Goal: Task Accomplishment & Management: Complete application form

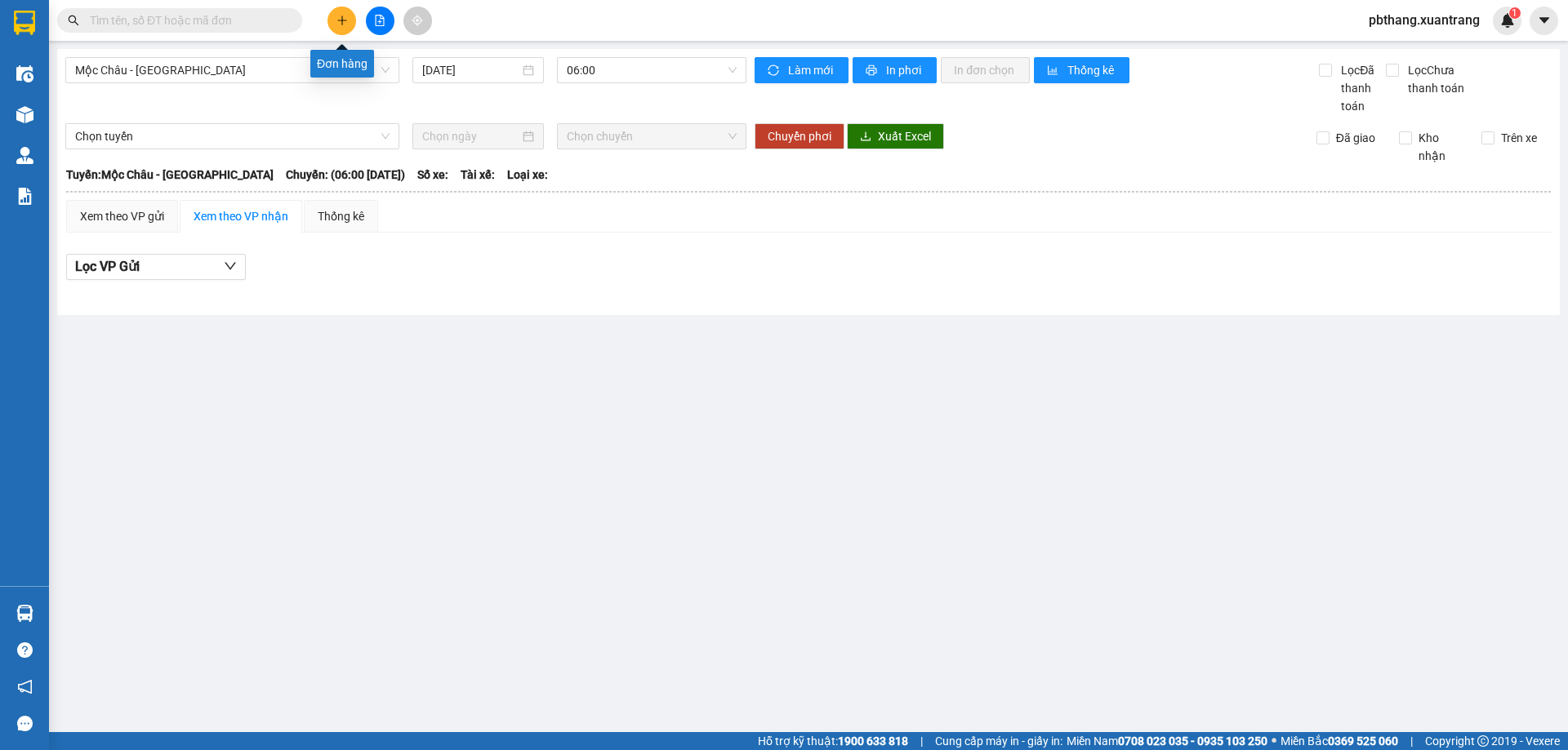
click at [333, 17] on button at bounding box center [342, 21] width 29 height 29
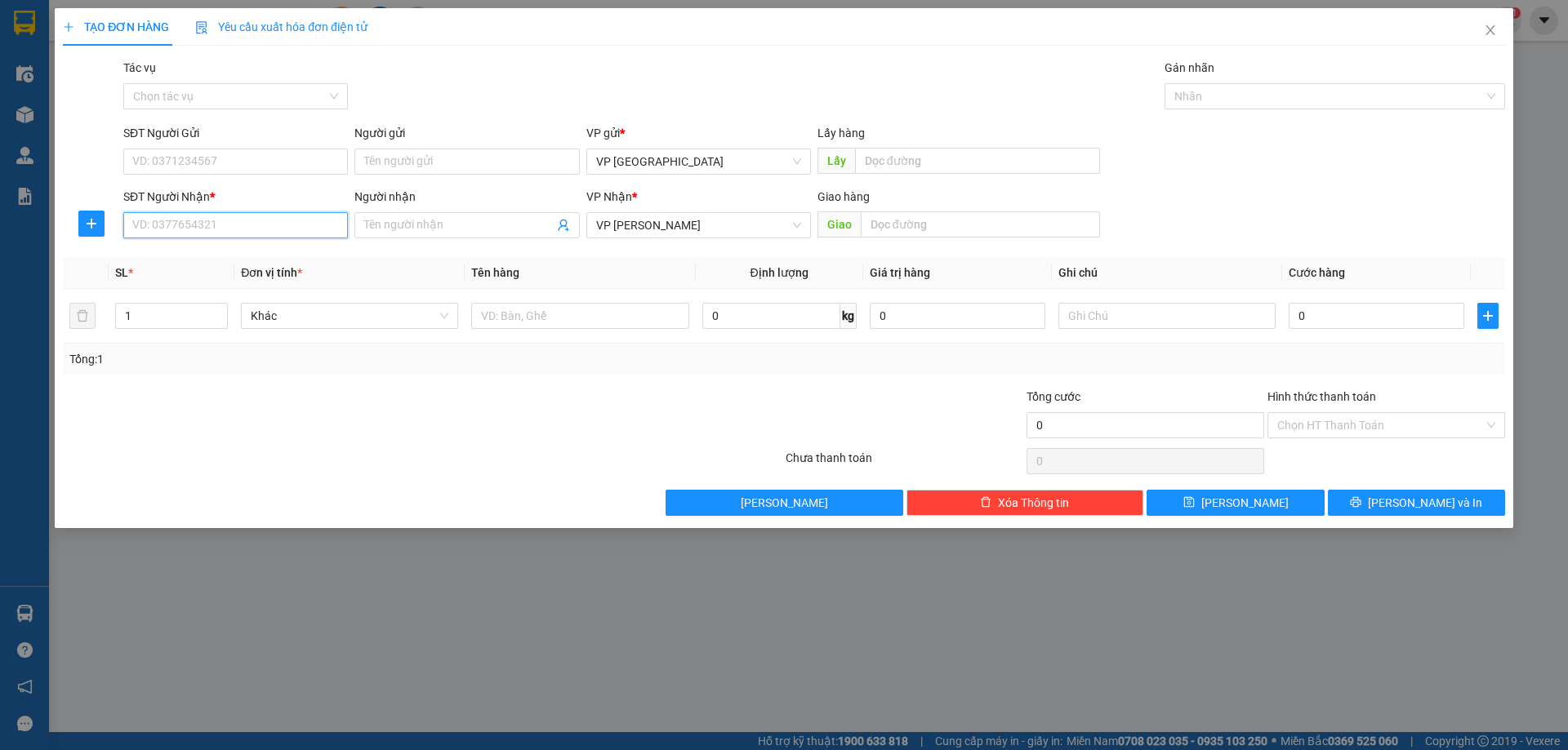
drag, startPoint x: 271, startPoint y: 218, endPoint x: 1345, endPoint y: 11, distance: 1093.8
click at [281, 215] on input "SĐT Người Nhận *" at bounding box center [235, 225] width 224 height 26
type input "0568201999"
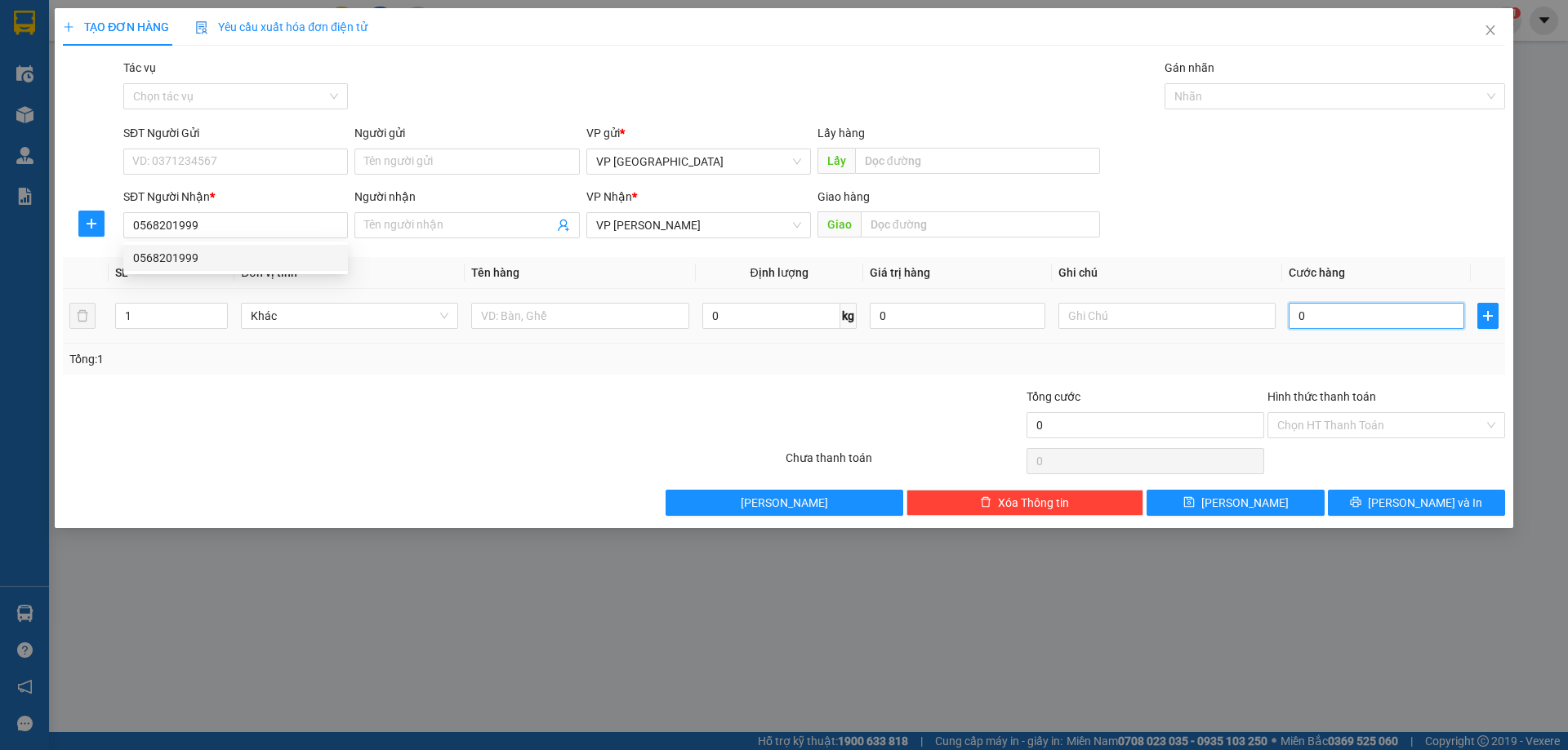
click at [1347, 312] on input "0" at bounding box center [1376, 316] width 176 height 26
type input "7"
type input "70"
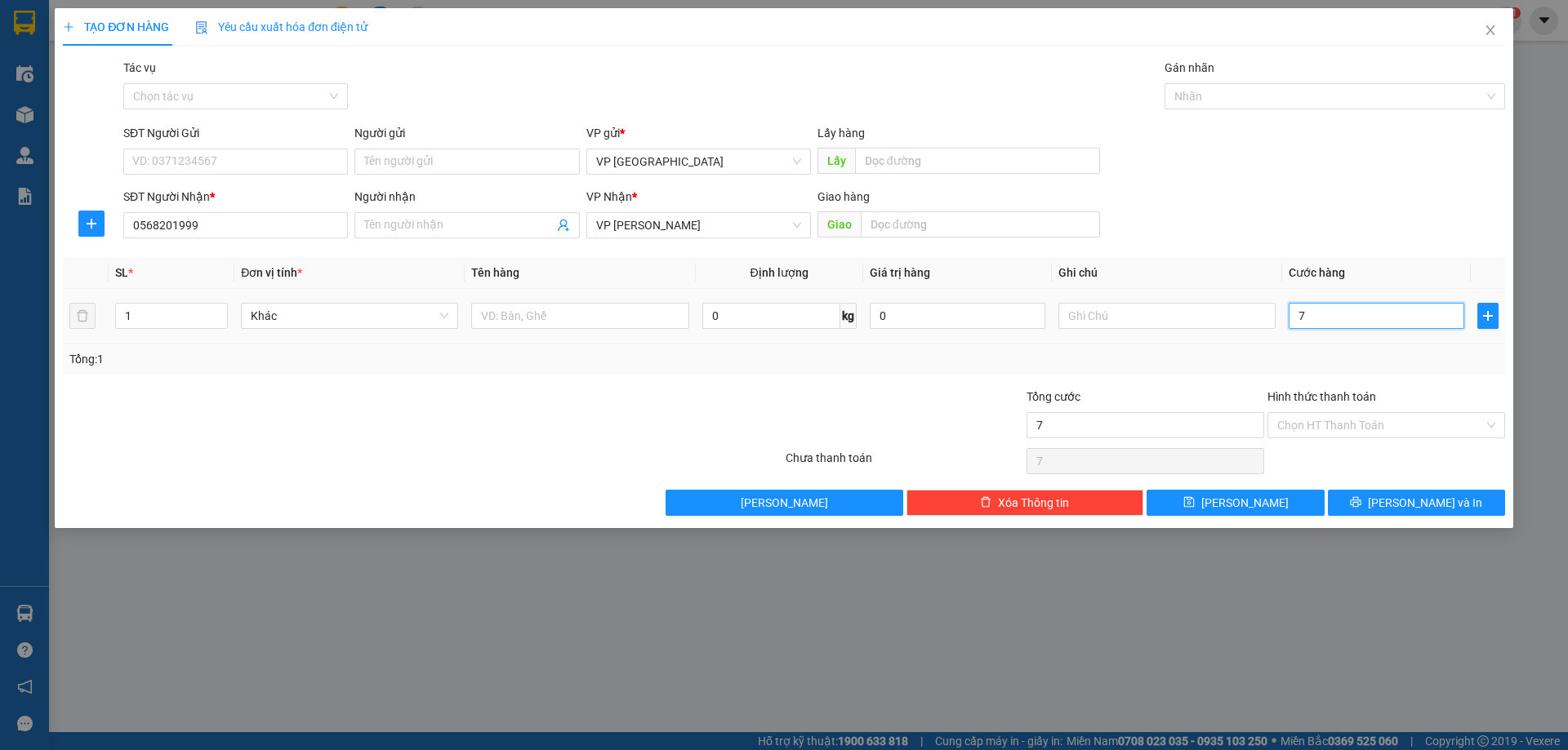
type input "70"
type input "70.000"
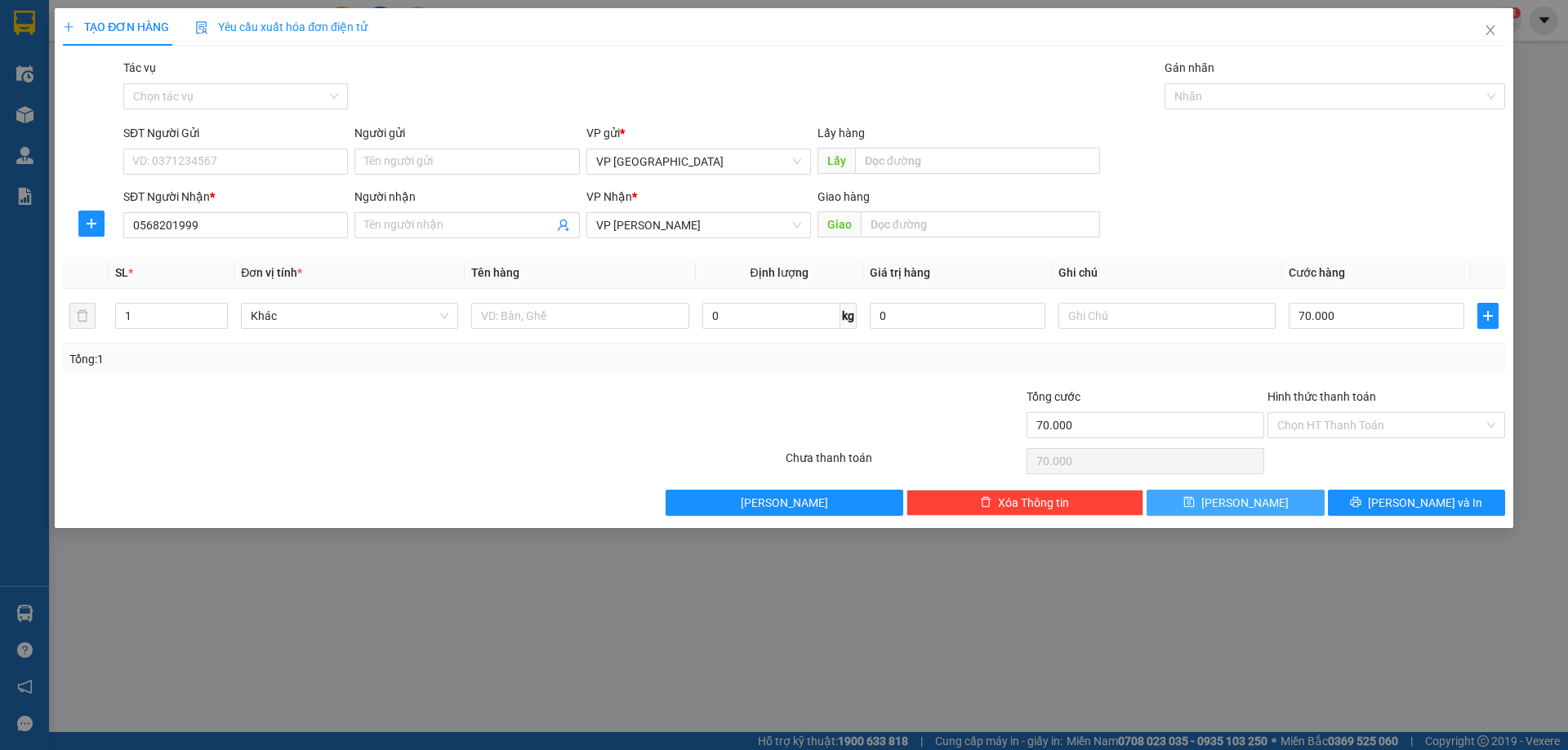
click at [1257, 500] on button "[PERSON_NAME]" at bounding box center [1234, 502] width 177 height 26
type input "0"
click at [318, 233] on input "SĐT Người Nhận *" at bounding box center [235, 225] width 224 height 26
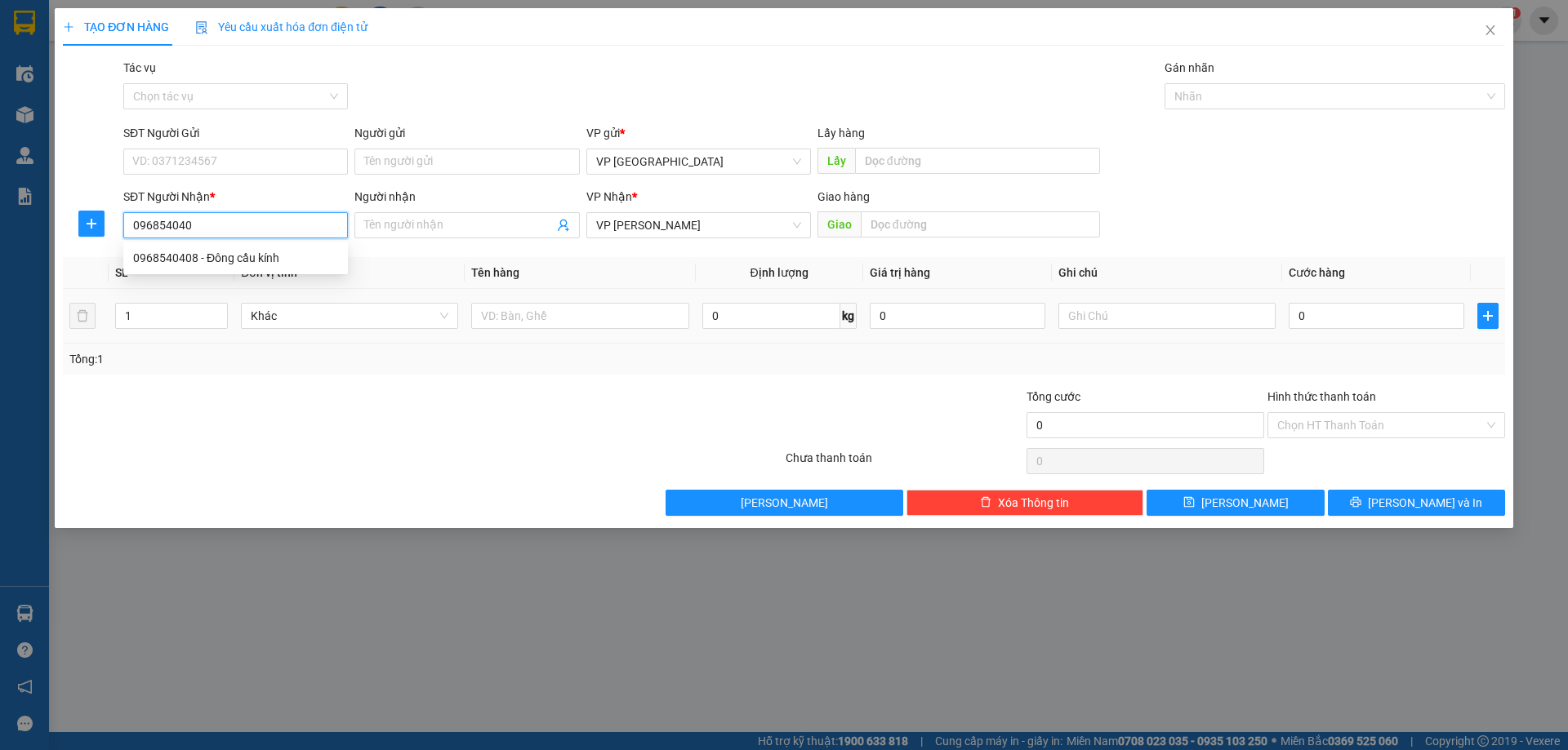
type input "0968540408"
click at [269, 260] on div "0968540408 - Đông cầu kính" at bounding box center [236, 258] width 205 height 18
type input "Đông cầu kính"
type input "0968540408"
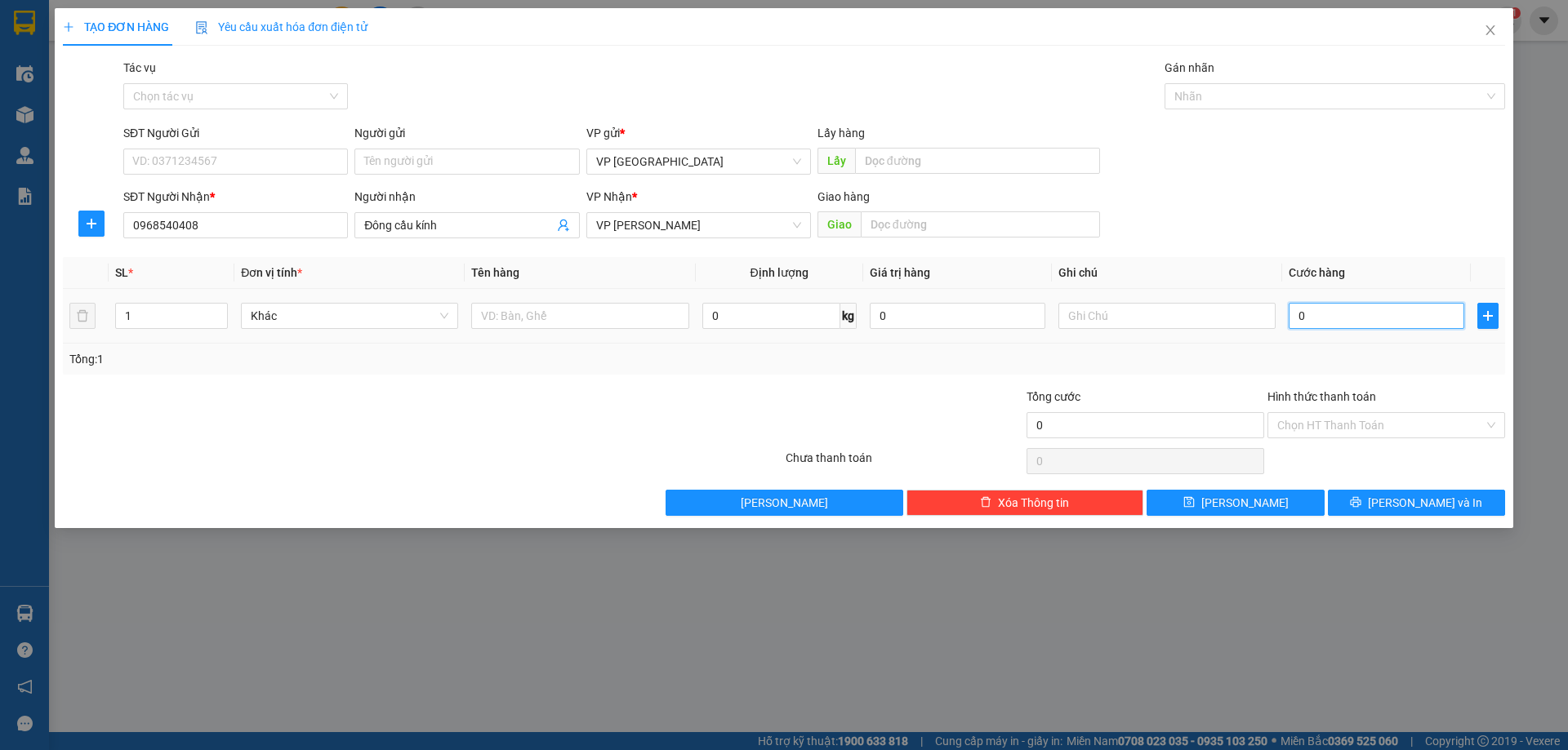
click at [1315, 319] on input "0" at bounding box center [1376, 316] width 176 height 26
type input "5"
type input "50"
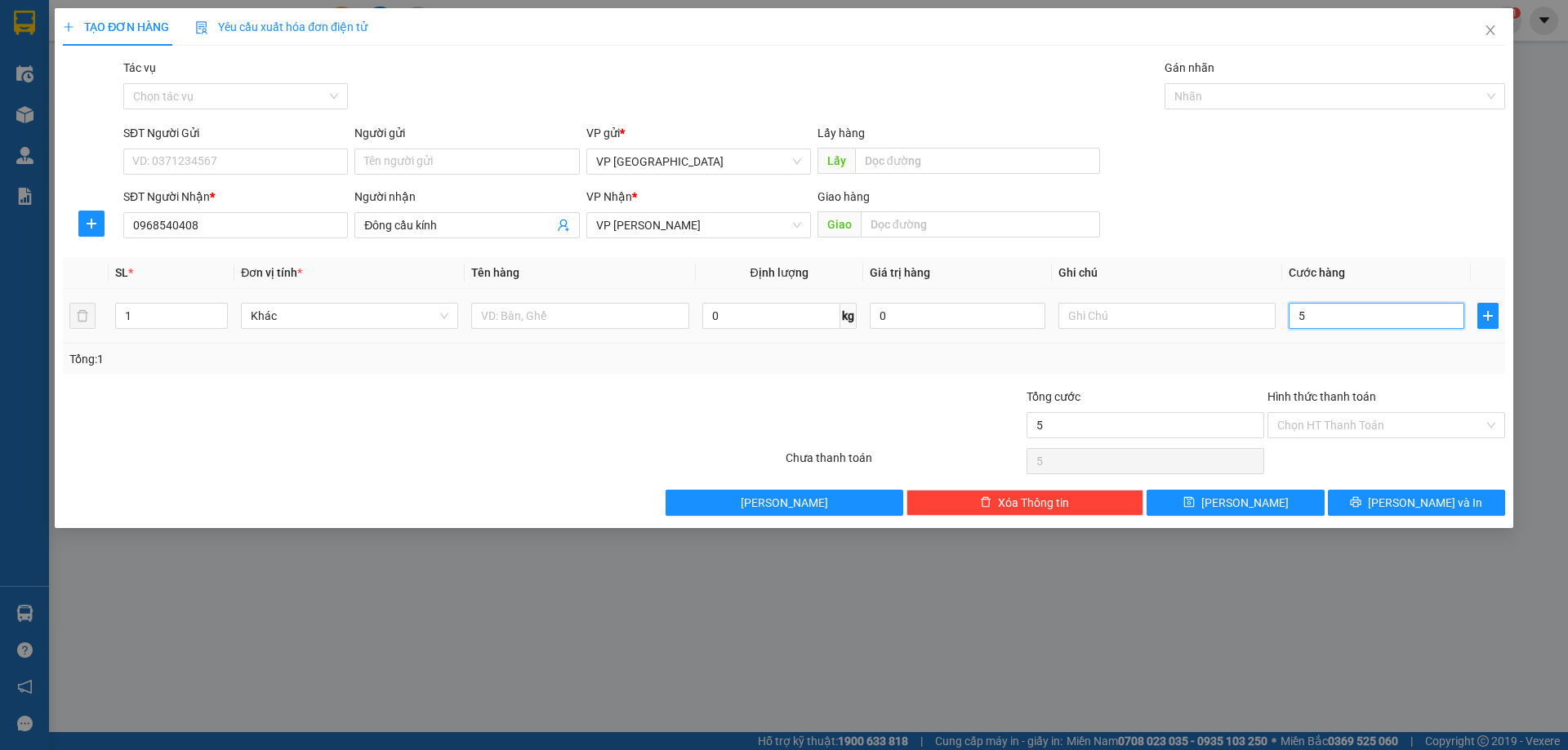
type input "50"
type input "50.000"
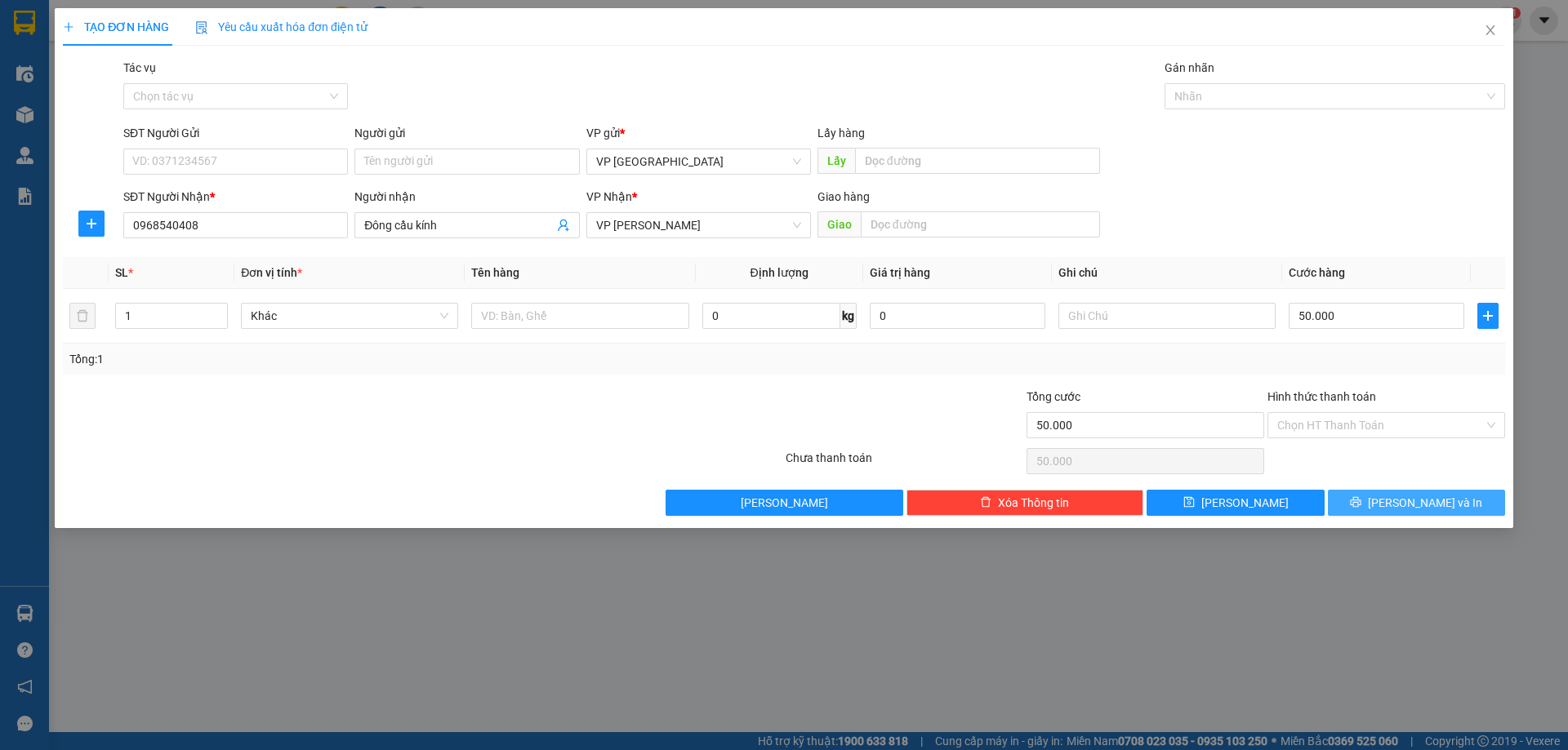
click at [1358, 507] on button "[PERSON_NAME] và In" at bounding box center [1416, 502] width 177 height 26
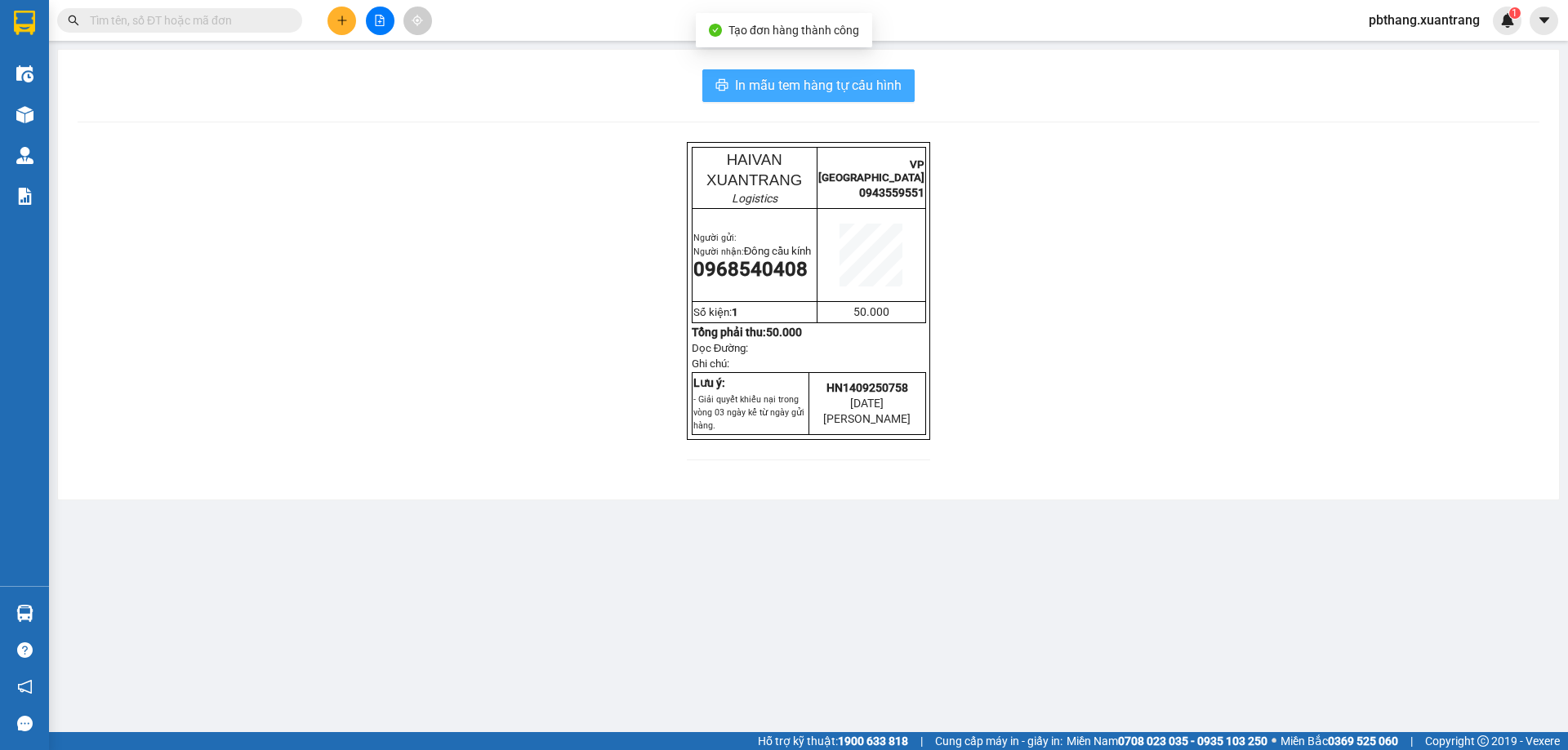
click at [889, 86] on span "In mẫu tem hàng tự cấu hình" at bounding box center [818, 85] width 167 height 21
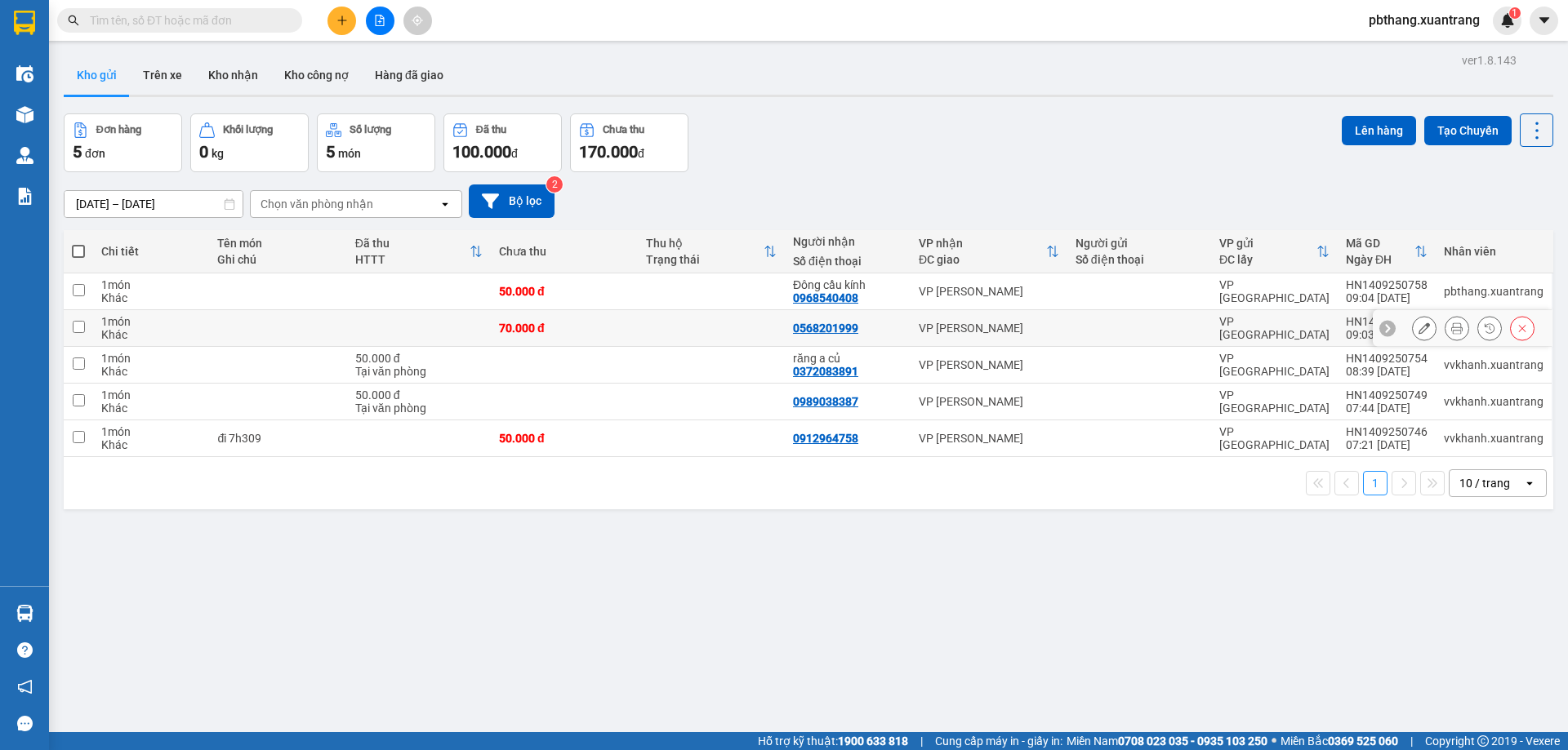
click at [82, 328] on input "checkbox" at bounding box center [79, 327] width 12 height 12
checkbox input "true"
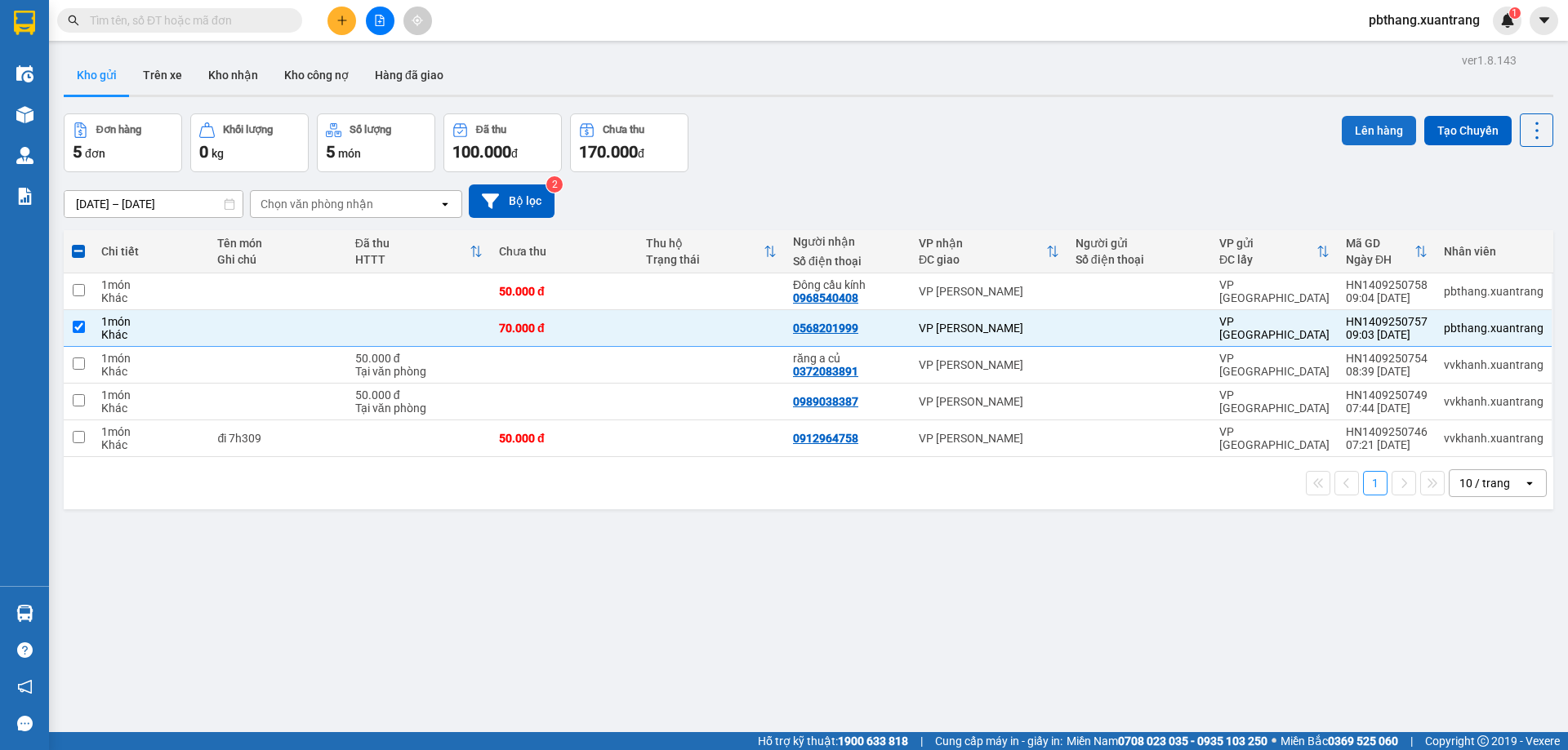
click at [1372, 131] on button "Lên hàng" at bounding box center [1378, 130] width 74 height 30
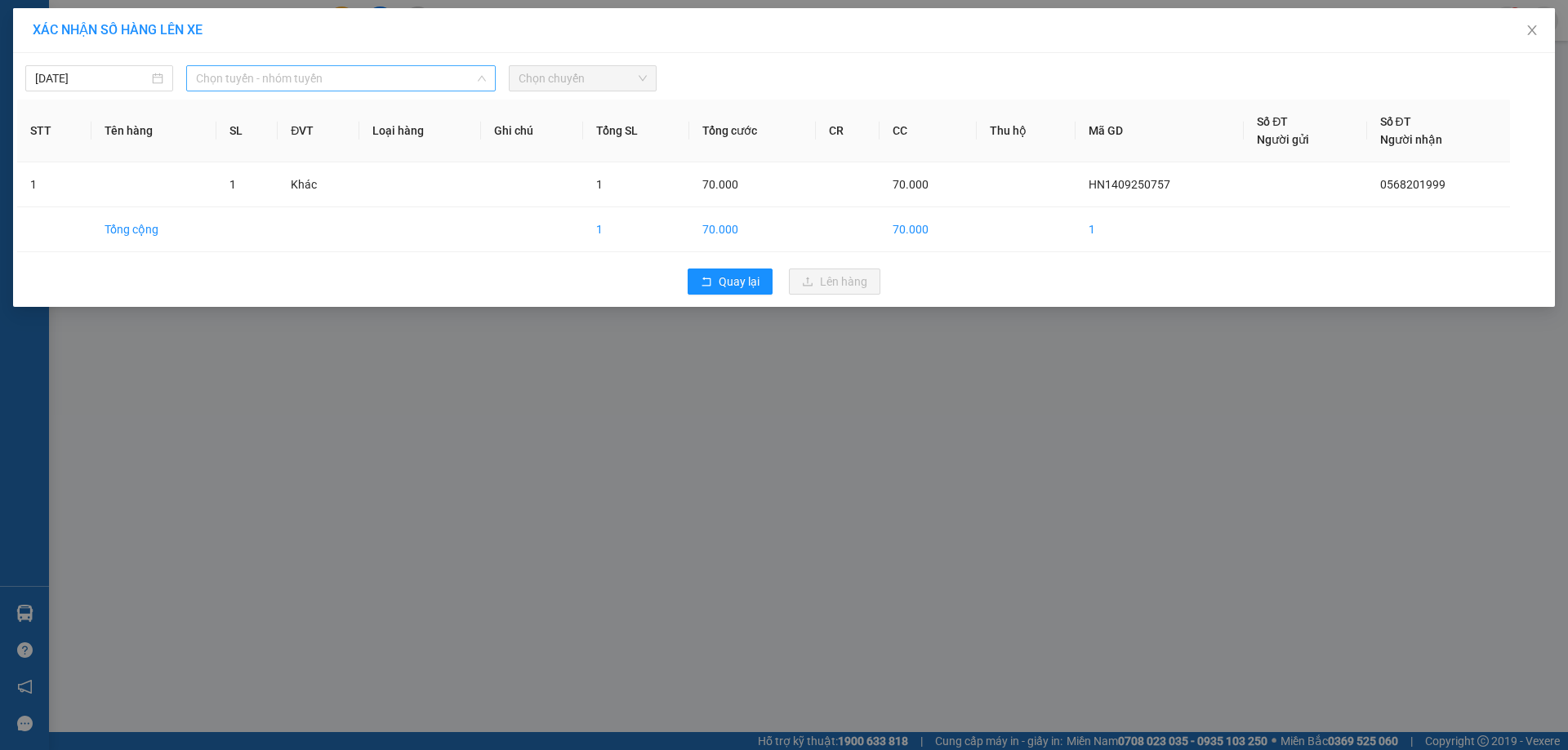
click at [439, 86] on span "Chọn tuyến - nhóm tuyến" at bounding box center [341, 78] width 290 height 25
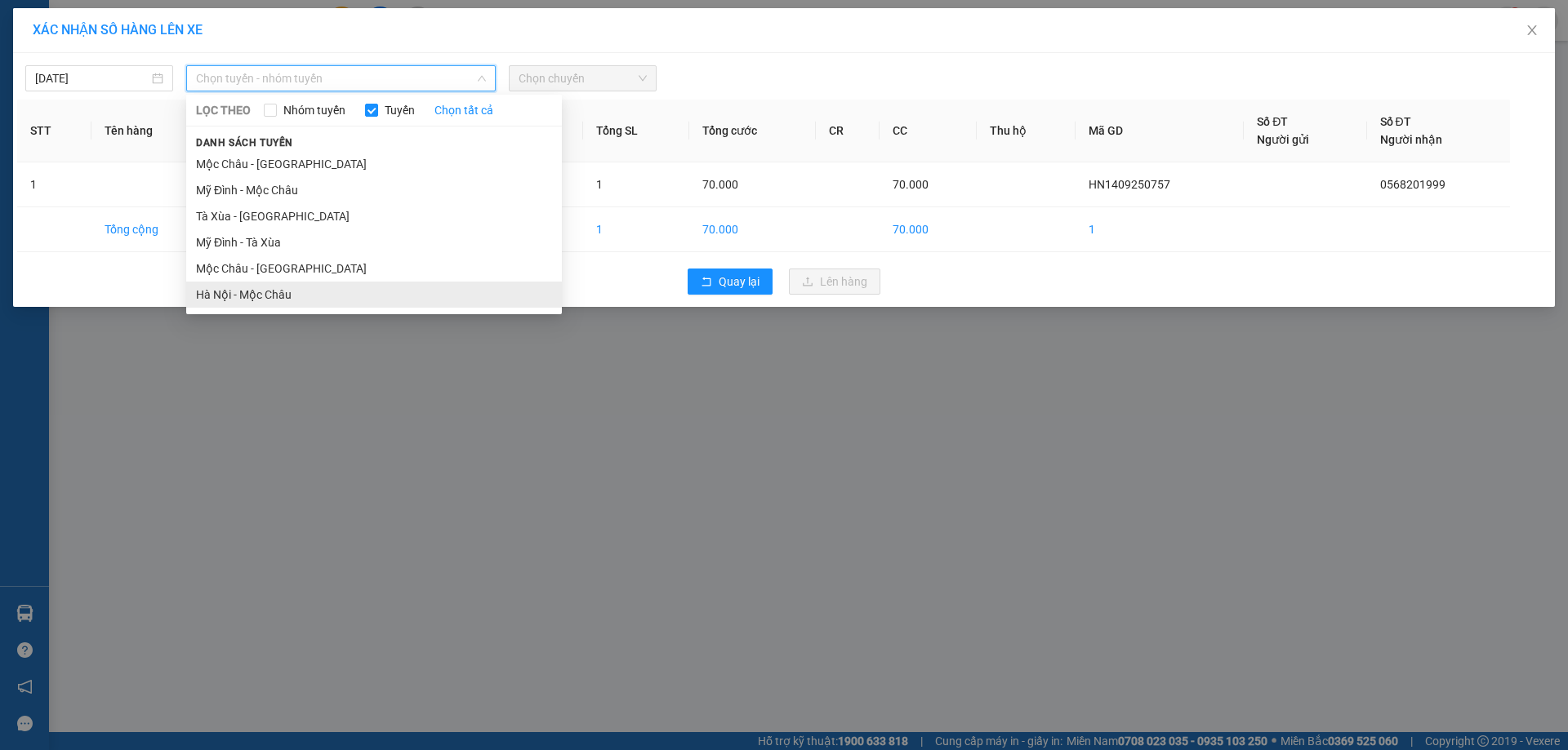
click at [305, 294] on li "Hà Nội - Mộc Châu" at bounding box center [374, 294] width 375 height 26
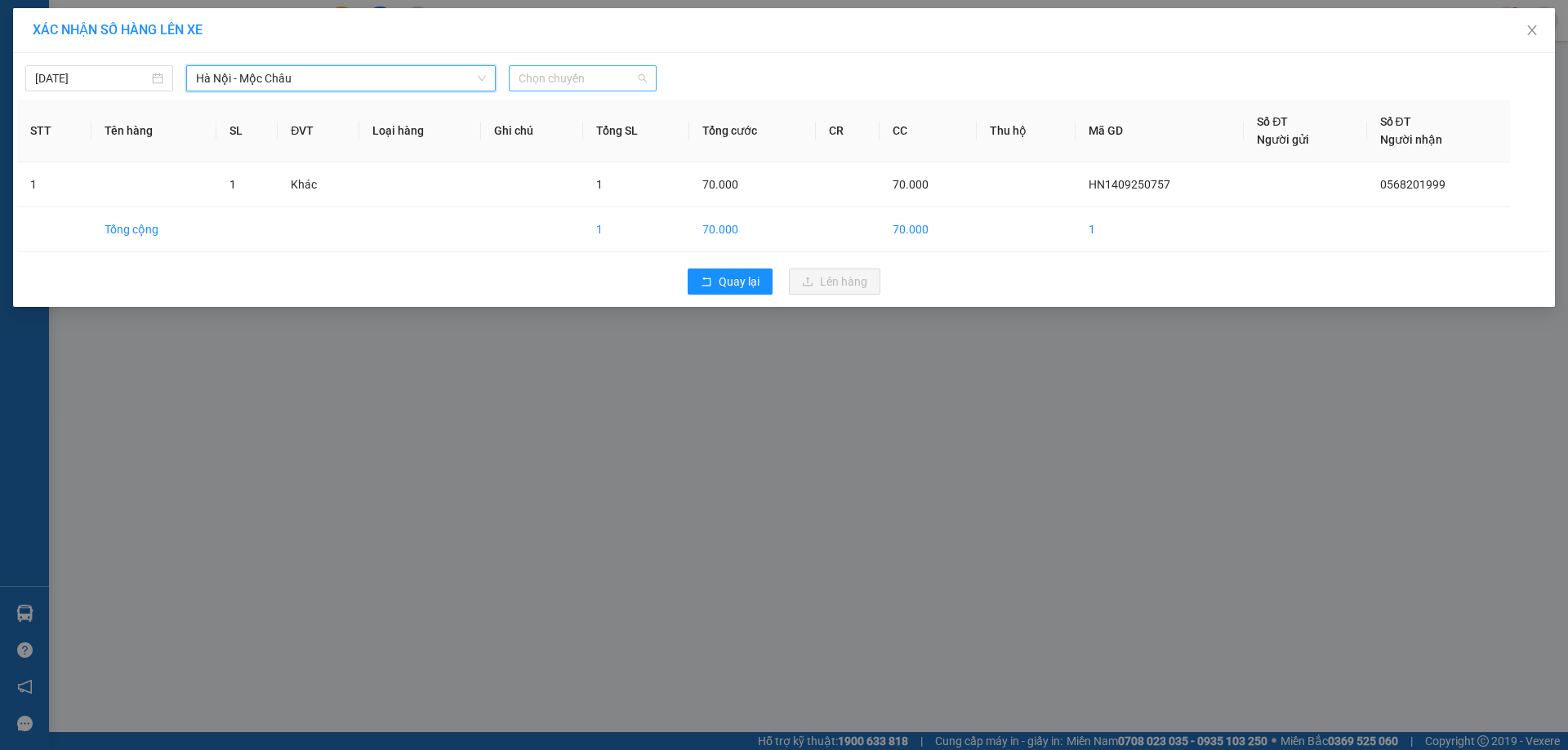
click at [559, 88] on span "Chọn chuyến" at bounding box center [583, 78] width 128 height 25
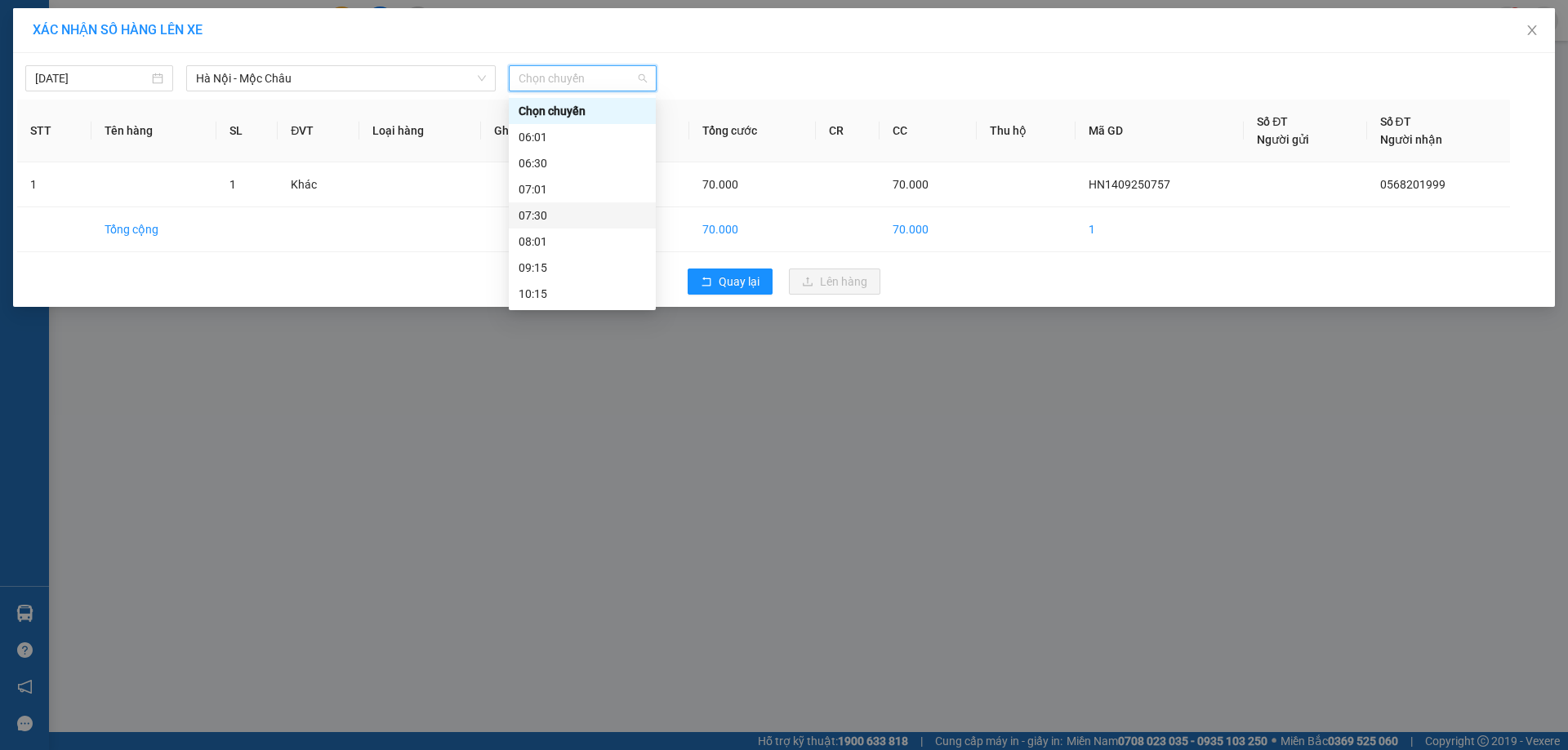
click at [539, 222] on div "07:30" at bounding box center [582, 215] width 127 height 18
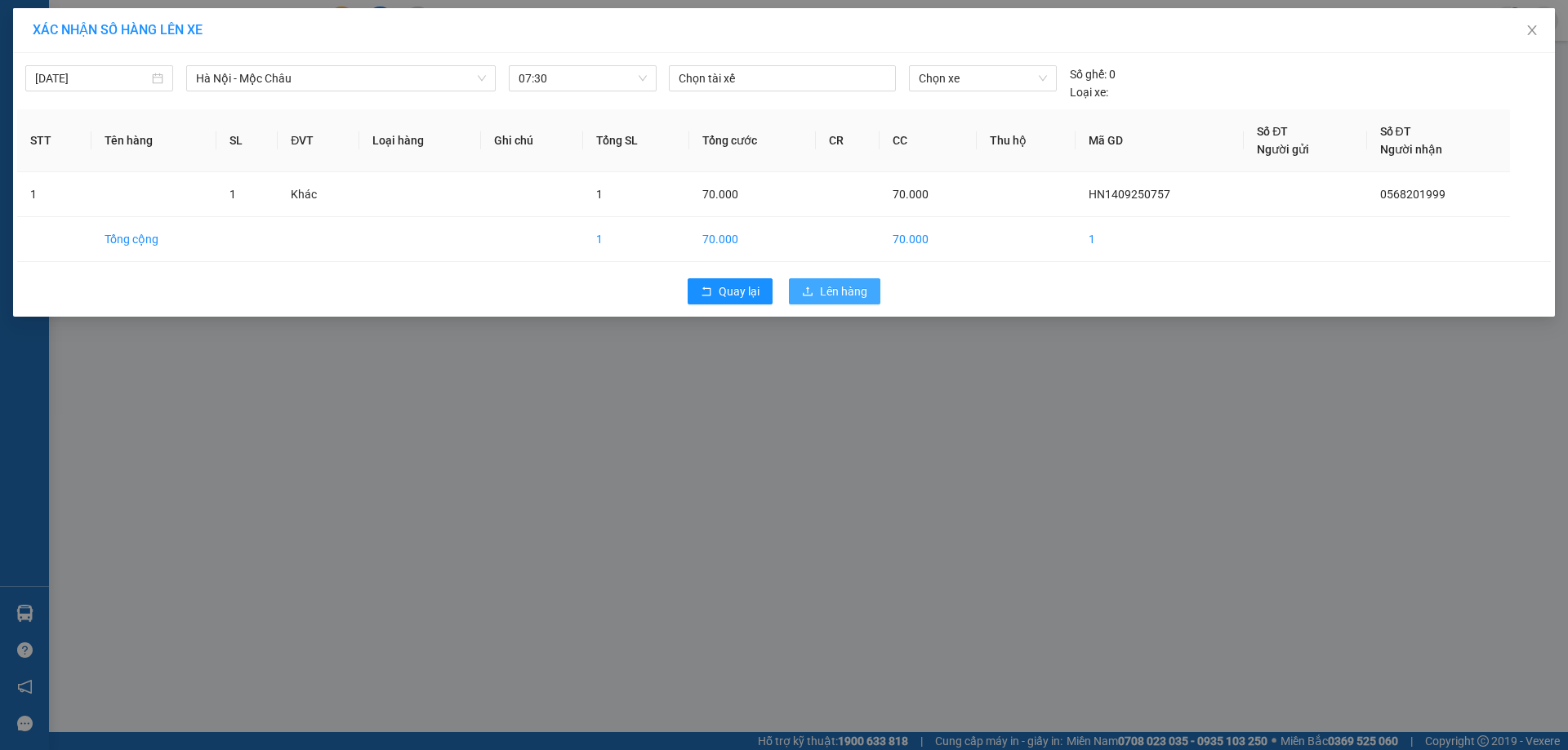
click at [874, 297] on button "Lên hàng" at bounding box center [834, 291] width 92 height 26
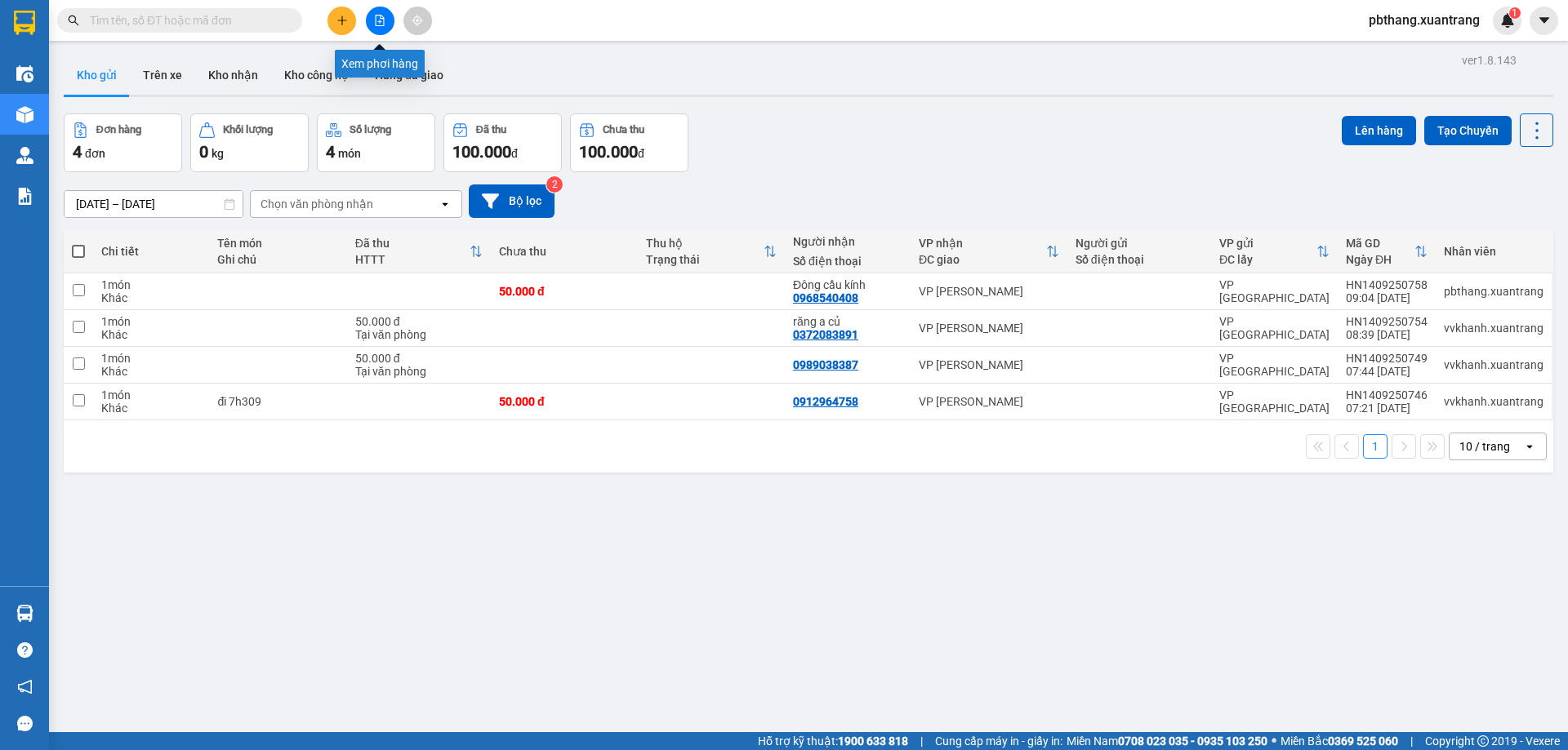
click at [375, 31] on button at bounding box center [380, 21] width 29 height 29
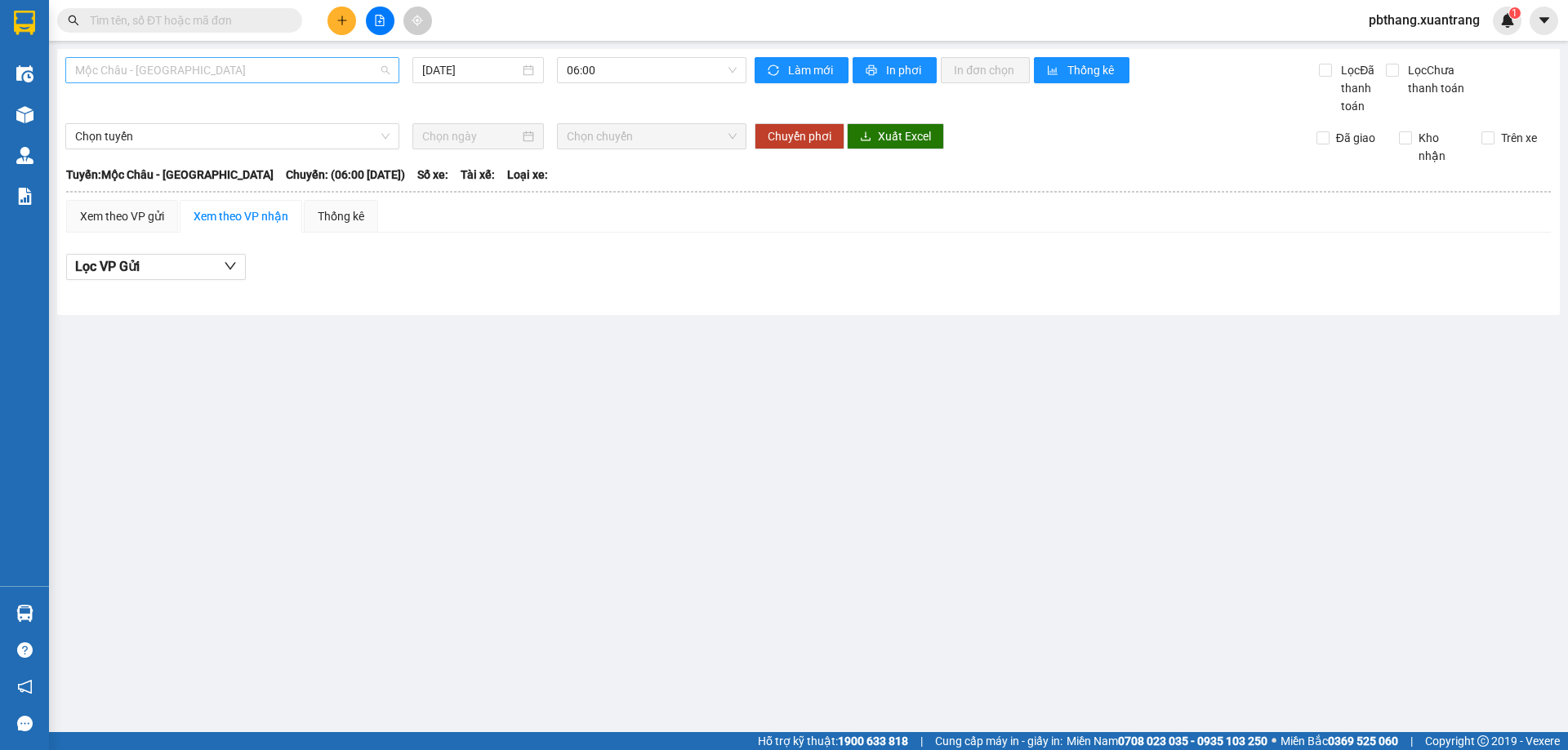
click at [336, 83] on div "Mộc Châu - [GEOGRAPHIC_DATA]" at bounding box center [232, 70] width 334 height 26
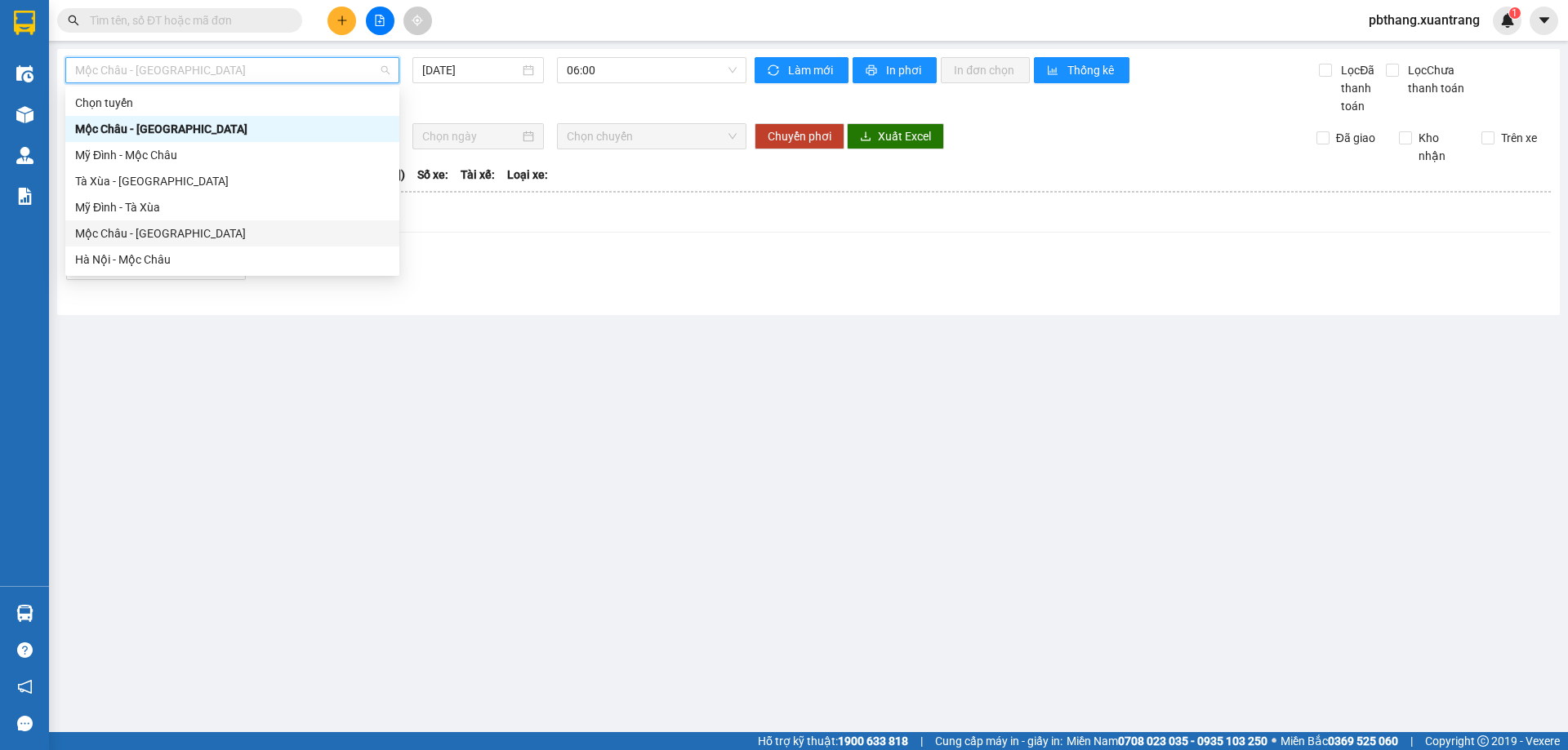
click at [186, 239] on div "Mộc Châu - [GEOGRAPHIC_DATA]" at bounding box center [232, 233] width 314 height 18
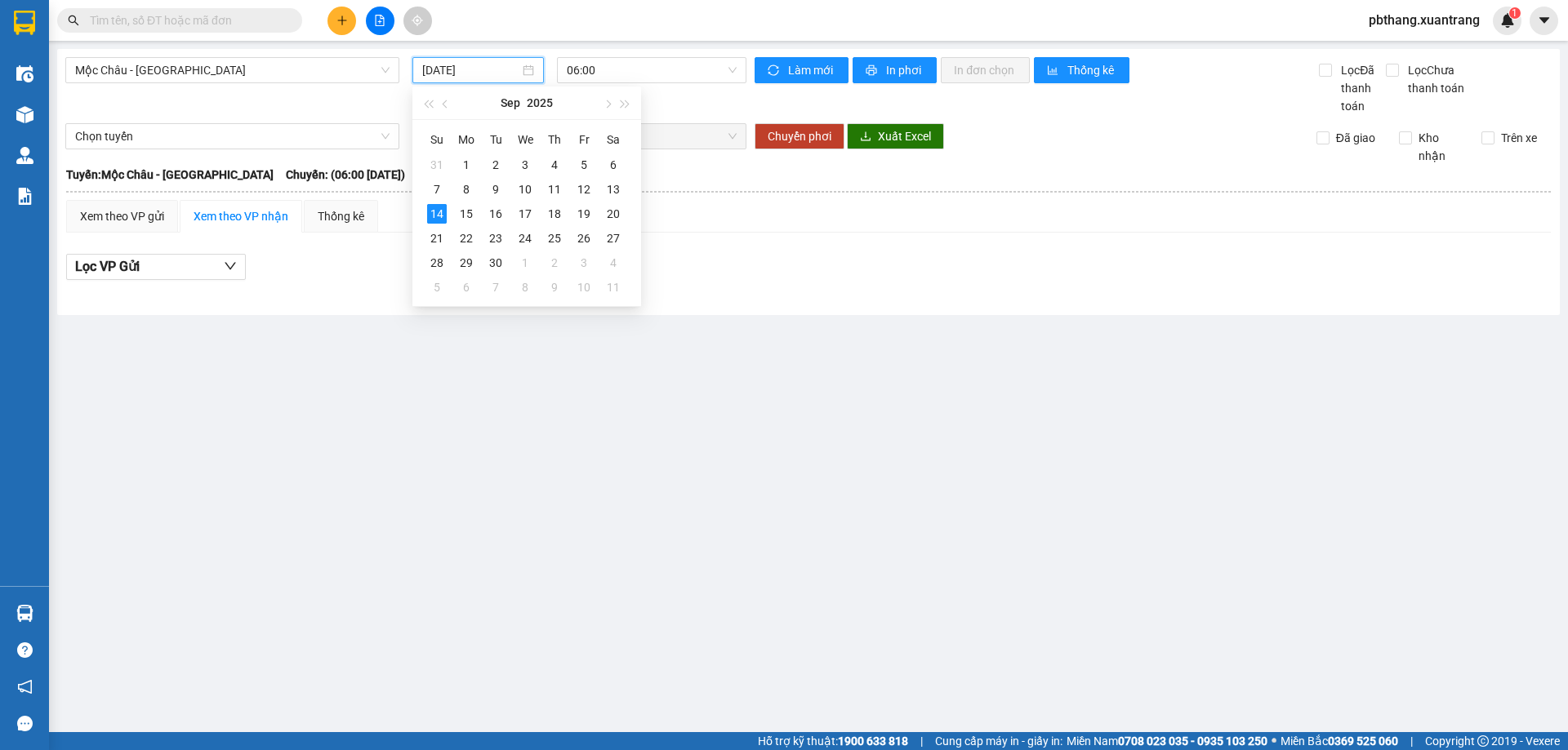
click at [441, 70] on input "[DATE]" at bounding box center [471, 70] width 97 height 18
click at [613, 187] on div "13" at bounding box center [613, 189] width 20 height 20
type input "[DATE]"
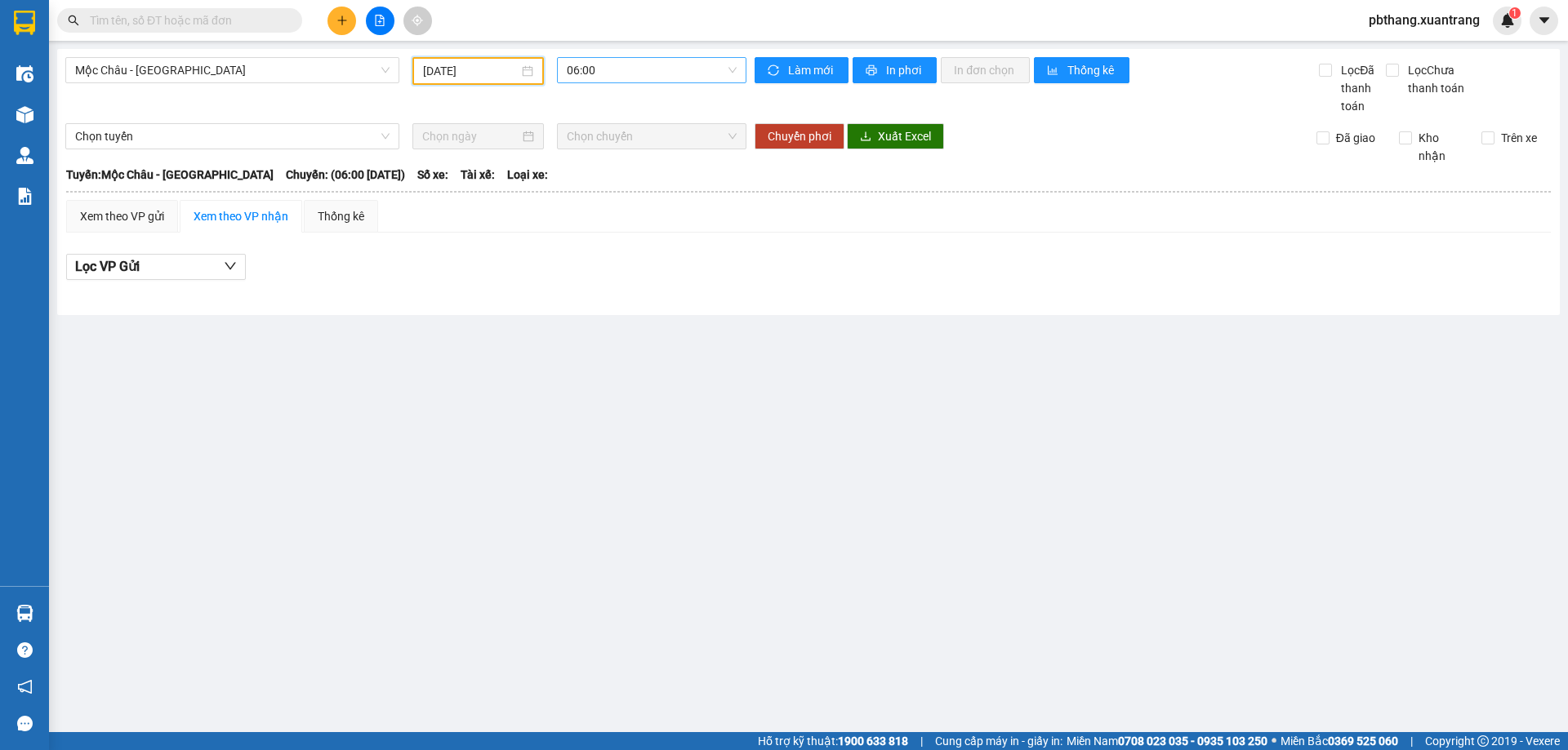
click at [645, 74] on span "06:00" at bounding box center [652, 70] width 170 height 25
click at [592, 288] on div "12:00" at bounding box center [630, 285] width 127 height 18
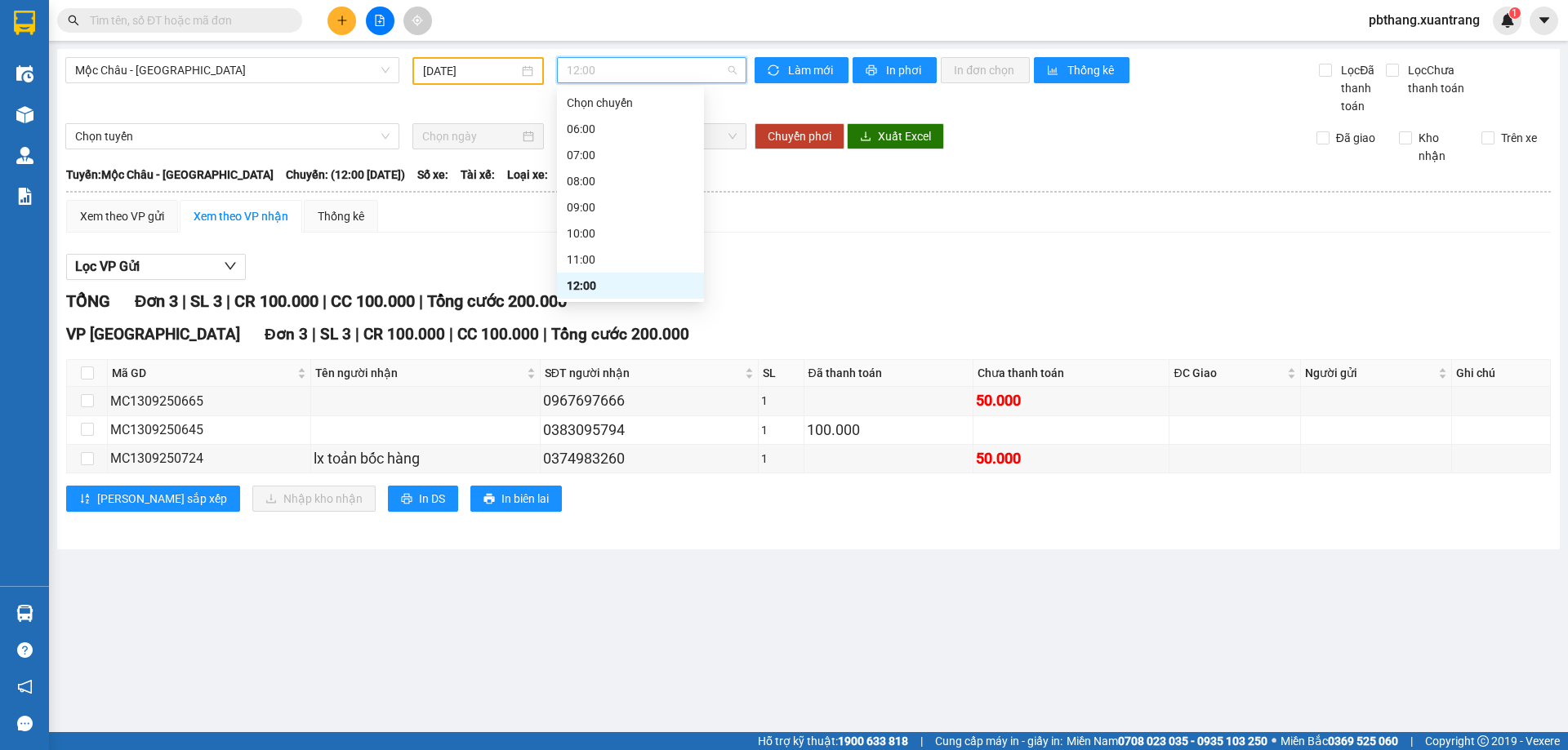
click at [641, 74] on span "12:00" at bounding box center [652, 70] width 170 height 25
click at [592, 229] on div "13:00" at bounding box center [630, 230] width 127 height 18
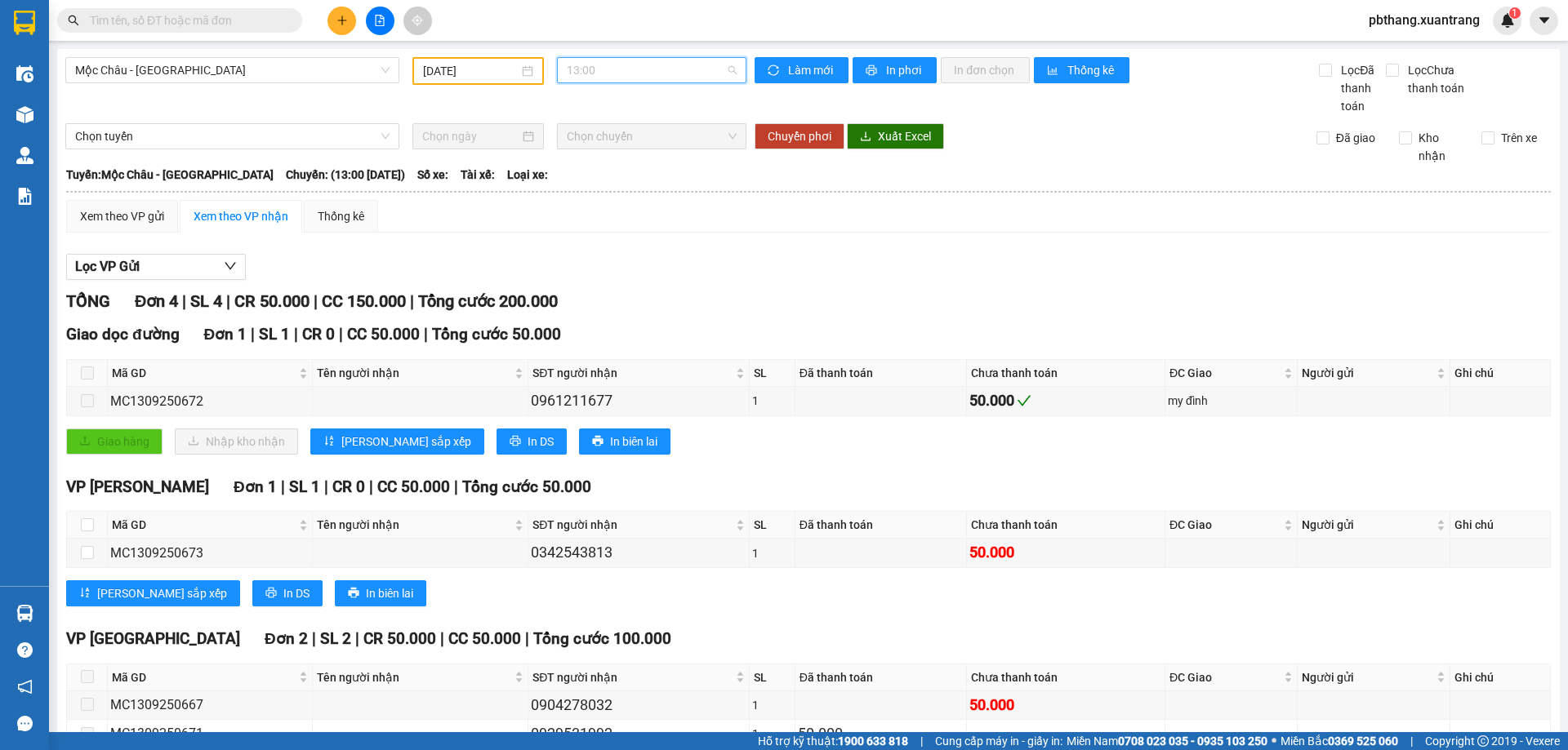
click at [633, 69] on span "13:00" at bounding box center [652, 70] width 170 height 25
click at [596, 255] on div "13:30" at bounding box center [626, 257] width 127 height 18
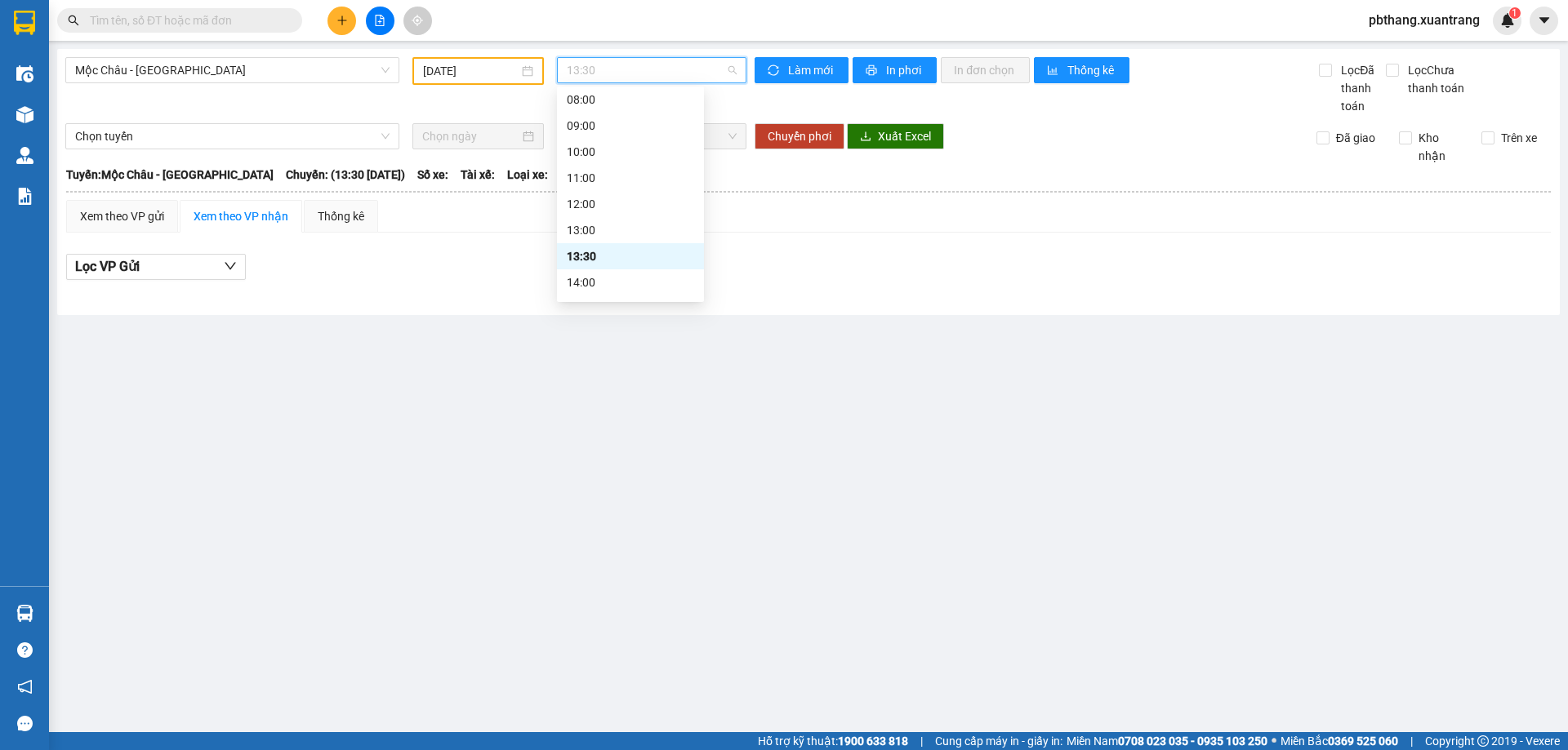
click at [658, 64] on span "13:30" at bounding box center [652, 70] width 170 height 25
click at [575, 279] on div "14:00" at bounding box center [630, 282] width 127 height 18
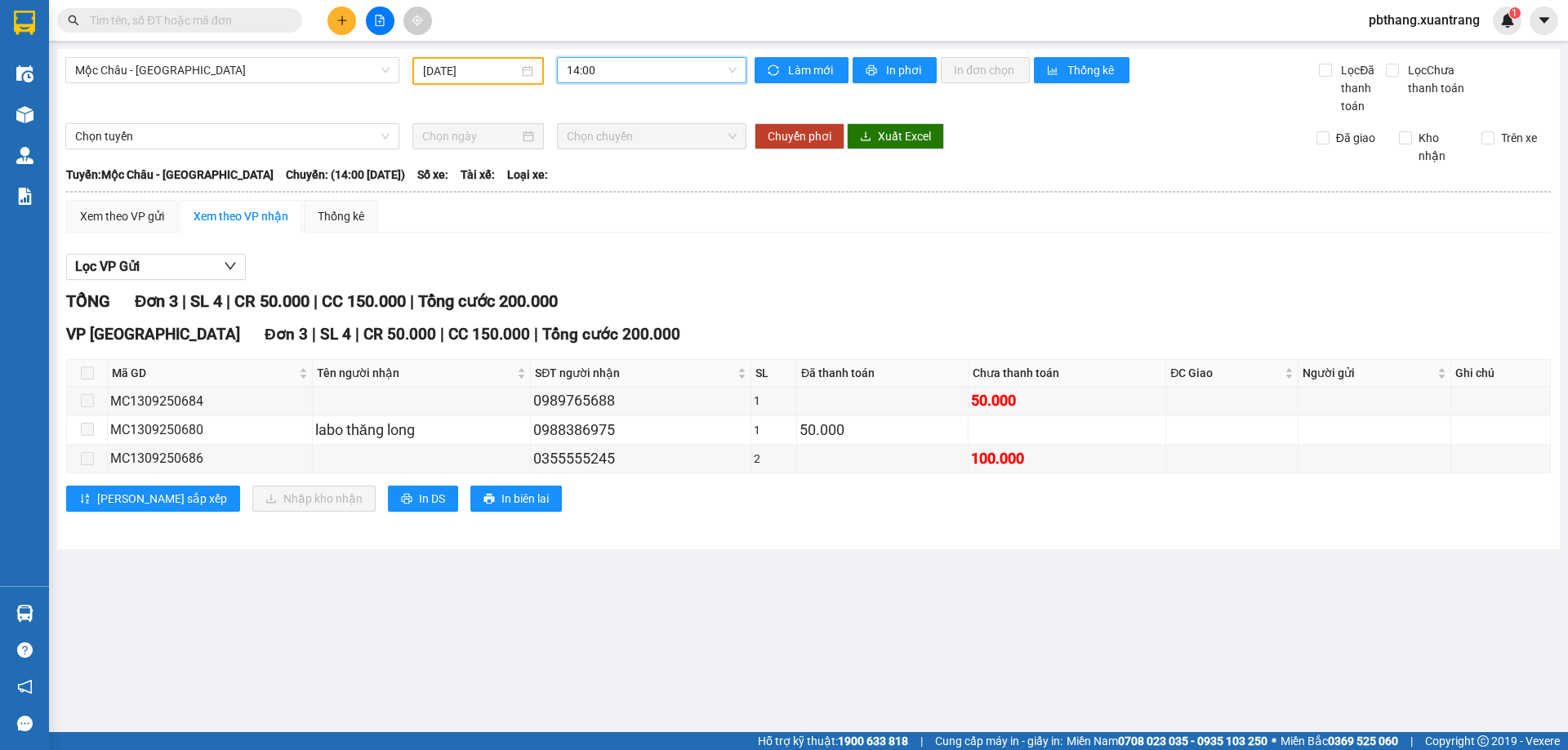
click at [659, 78] on span "14:00" at bounding box center [652, 70] width 170 height 25
click at [596, 228] on div "15:00" at bounding box center [630, 227] width 127 height 18
click at [344, 22] on icon "plus" at bounding box center [343, 21] width 12 height 12
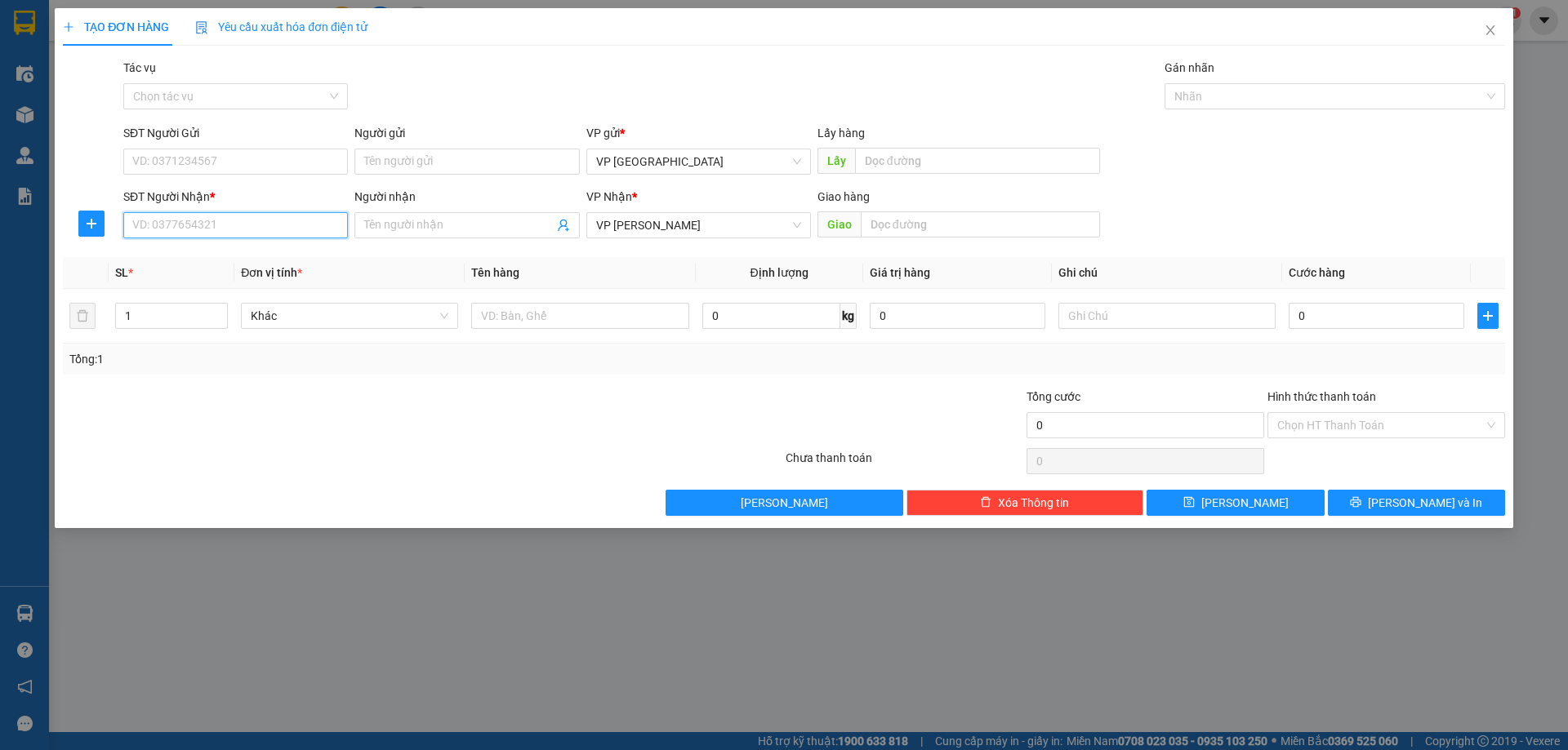
click at [223, 229] on input "SĐT Người Nhận *" at bounding box center [235, 225] width 224 height 26
type input "0975215778"
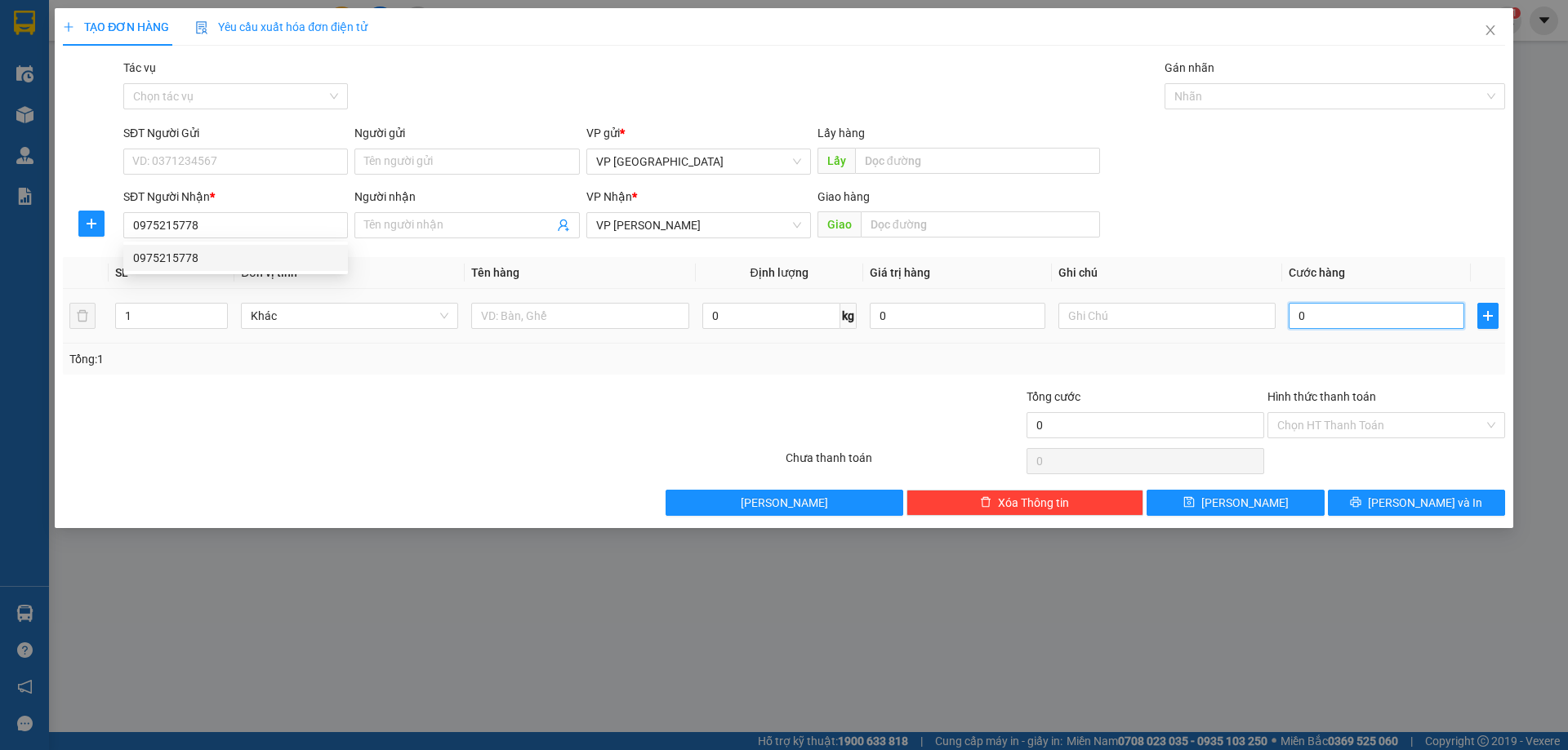
click at [1395, 322] on input "0" at bounding box center [1376, 316] width 176 height 26
type input "5"
type input "50"
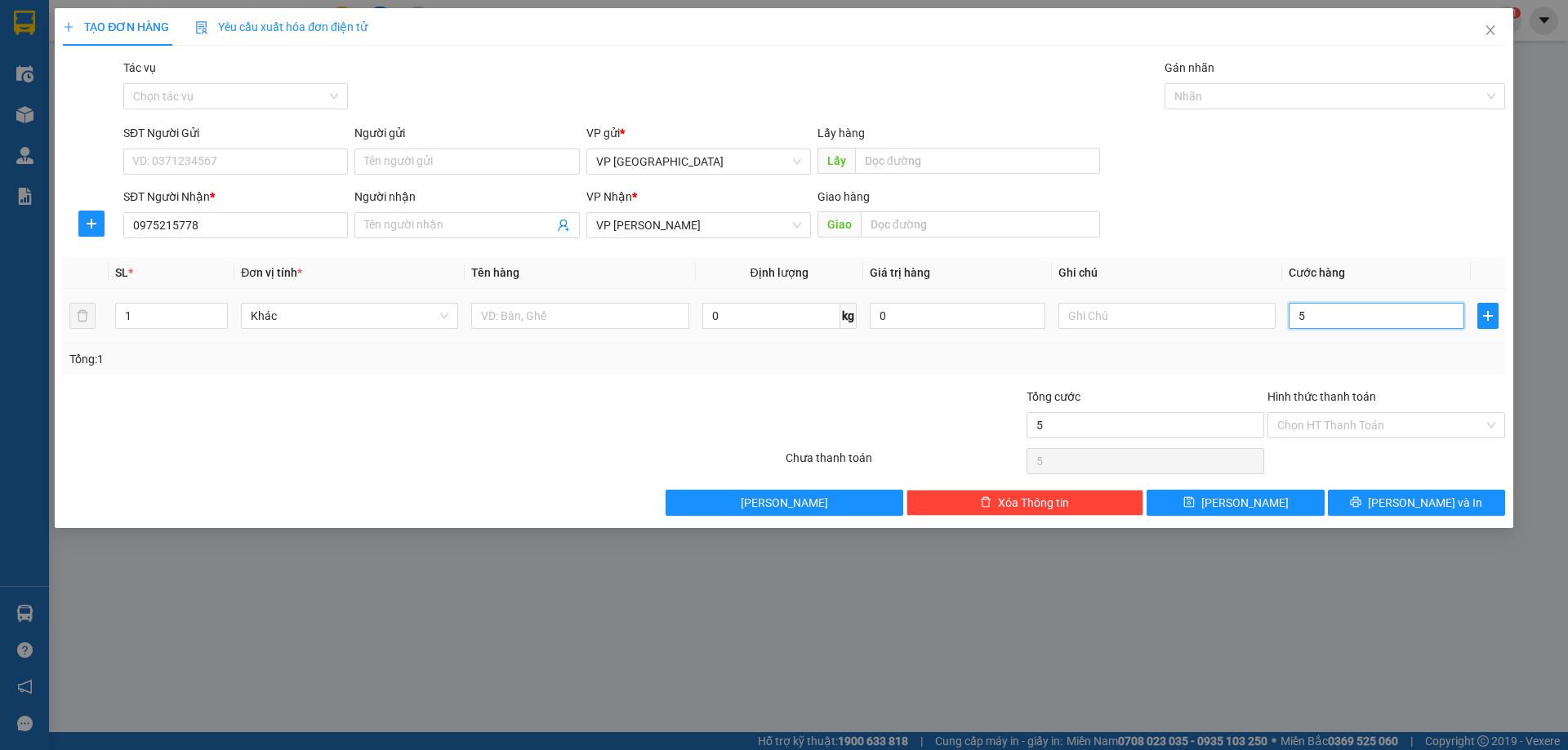
type input "50"
type input "50.000"
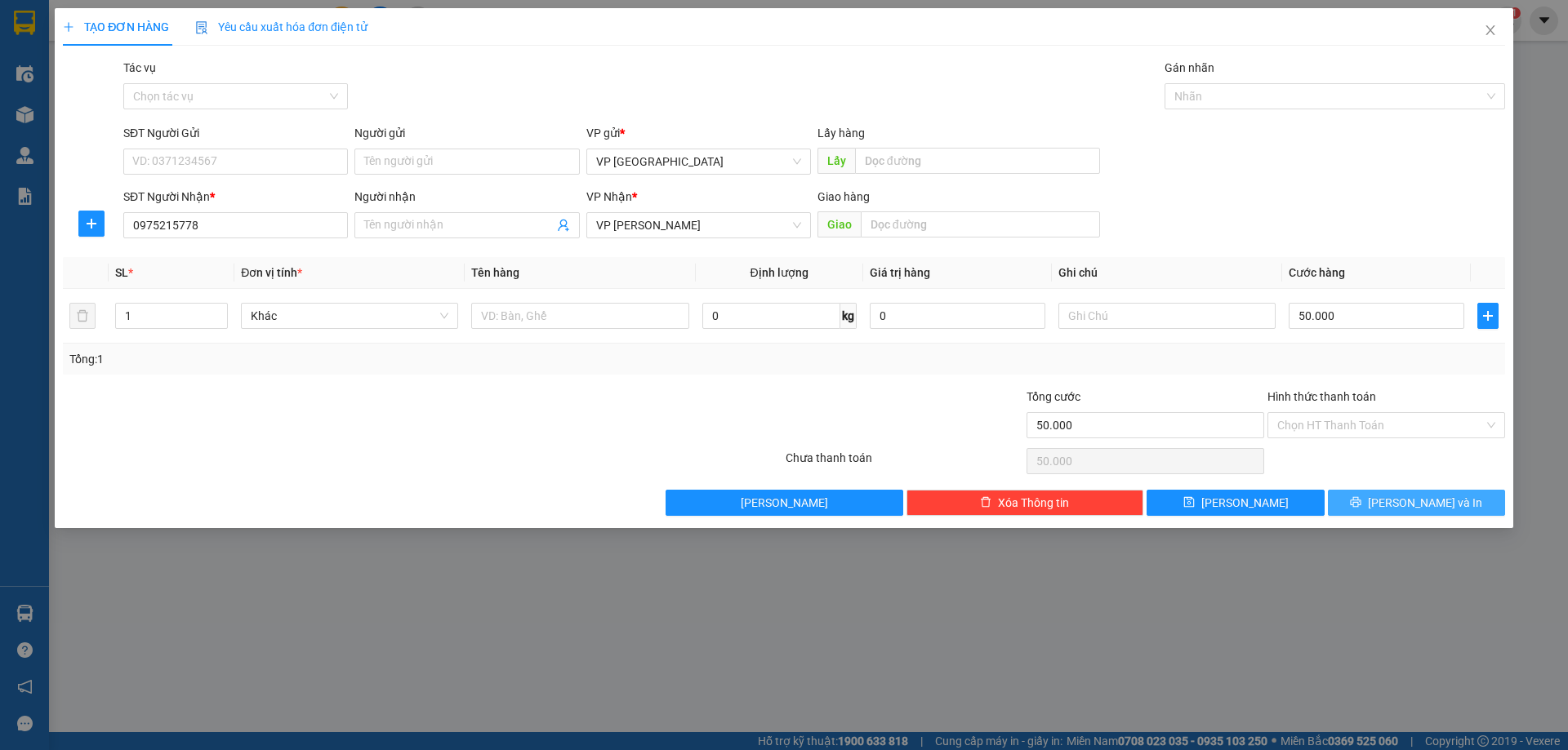
click at [1409, 507] on span "[PERSON_NAME] và In" at bounding box center [1425, 502] width 115 height 18
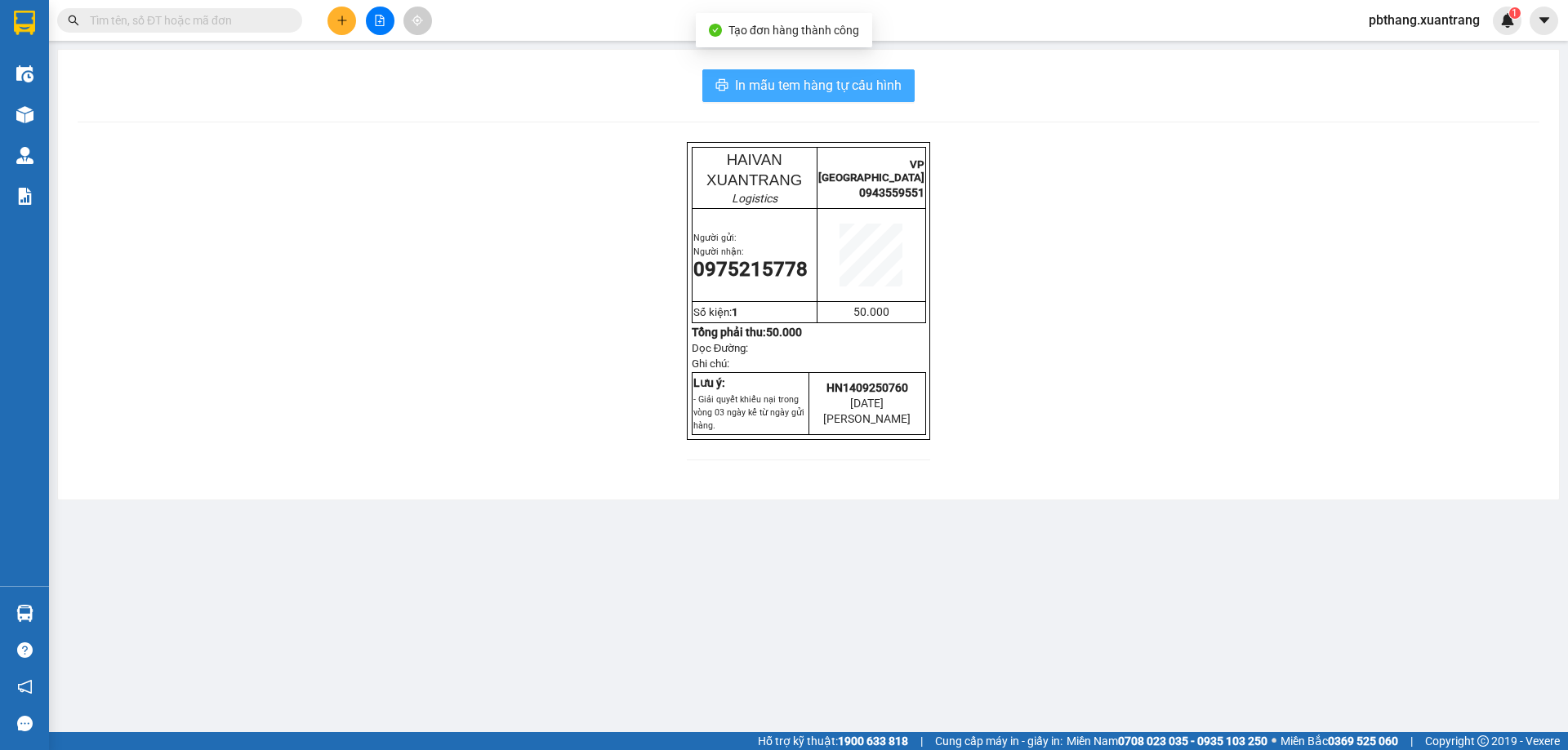
click at [855, 84] on span "In mẫu tem hàng tự cấu hình" at bounding box center [818, 85] width 167 height 21
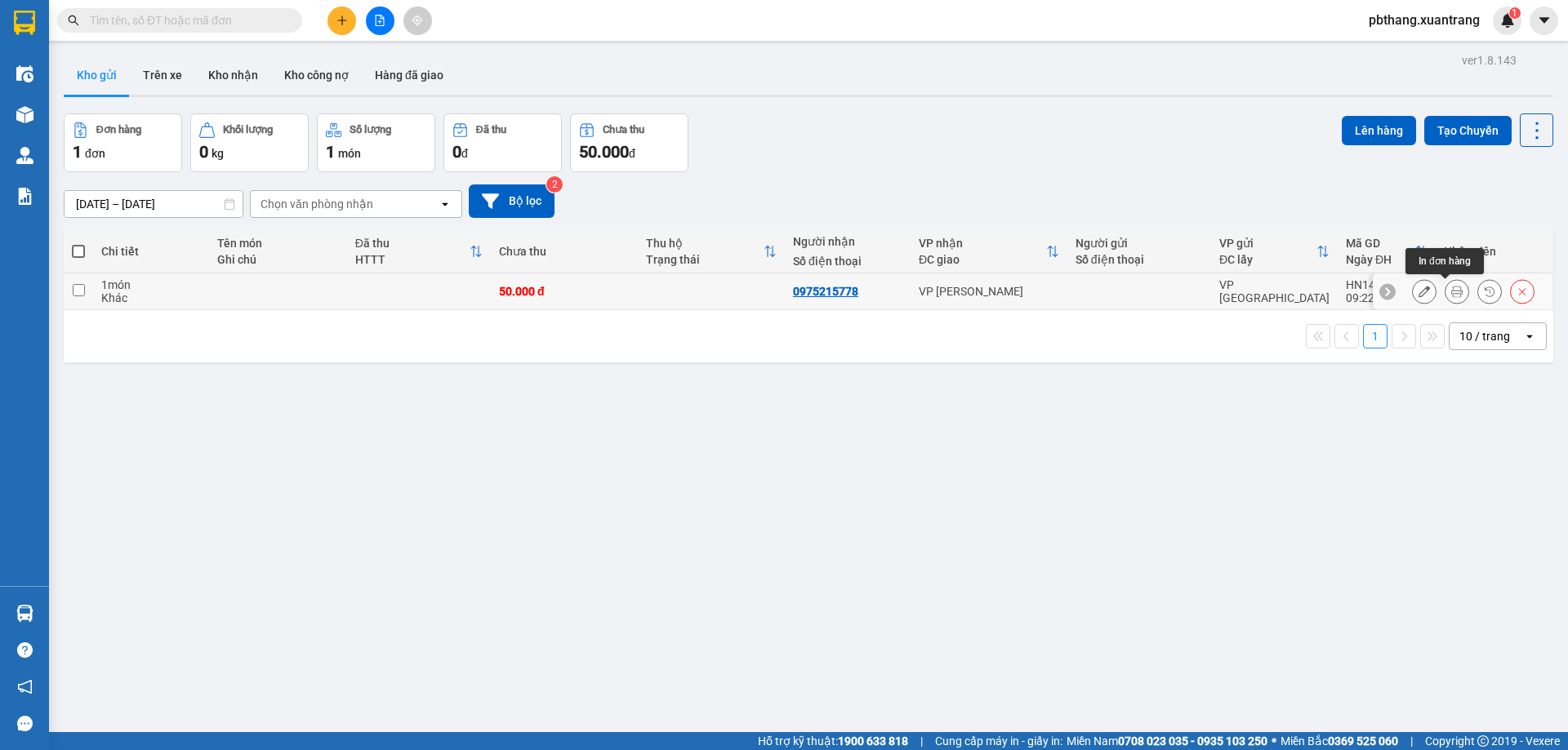
click at [1451, 294] on icon at bounding box center [1457, 291] width 12 height 12
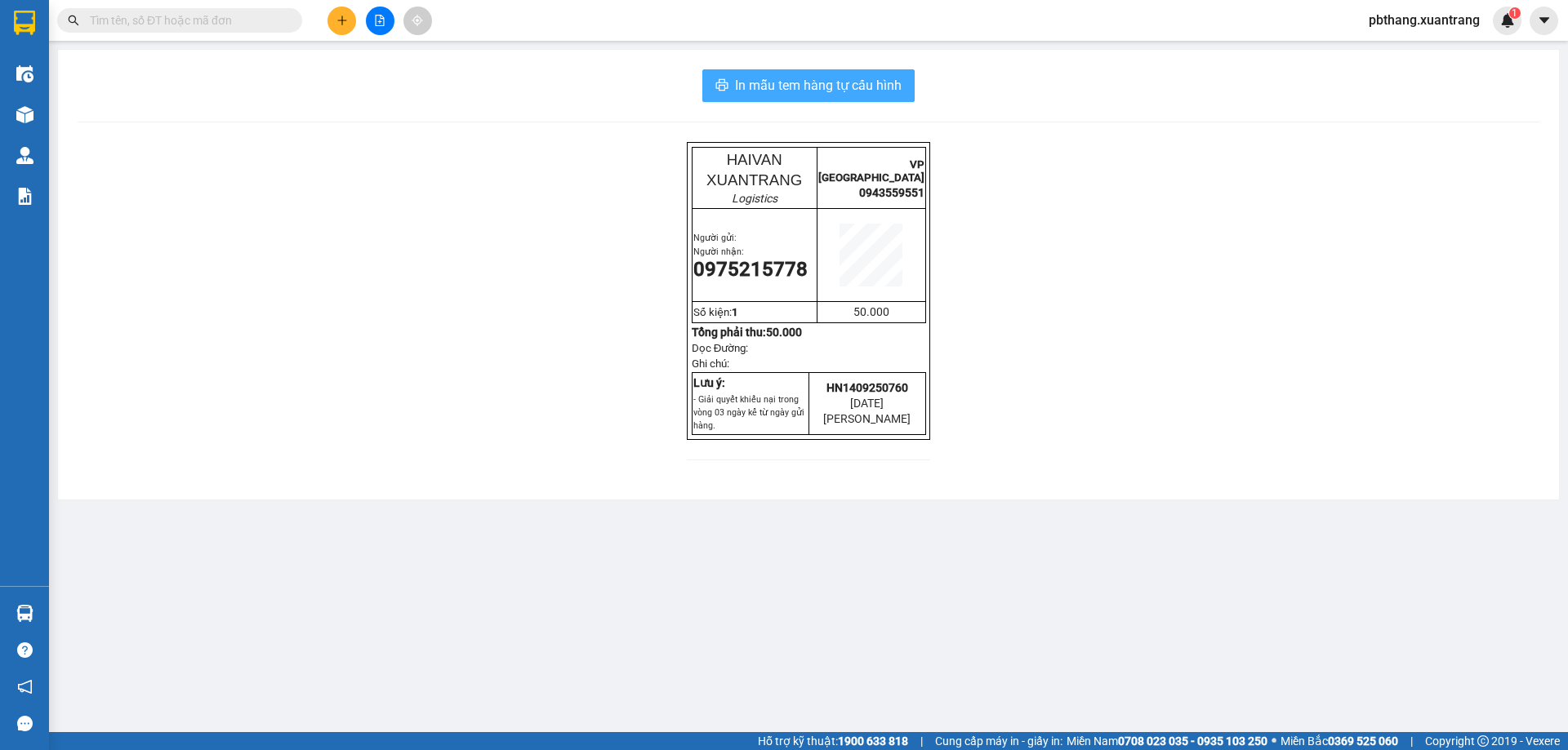
click at [879, 87] on span "In mẫu tem hàng tự cấu hình" at bounding box center [818, 85] width 167 height 21
